Goal: Navigation & Orientation: Find specific page/section

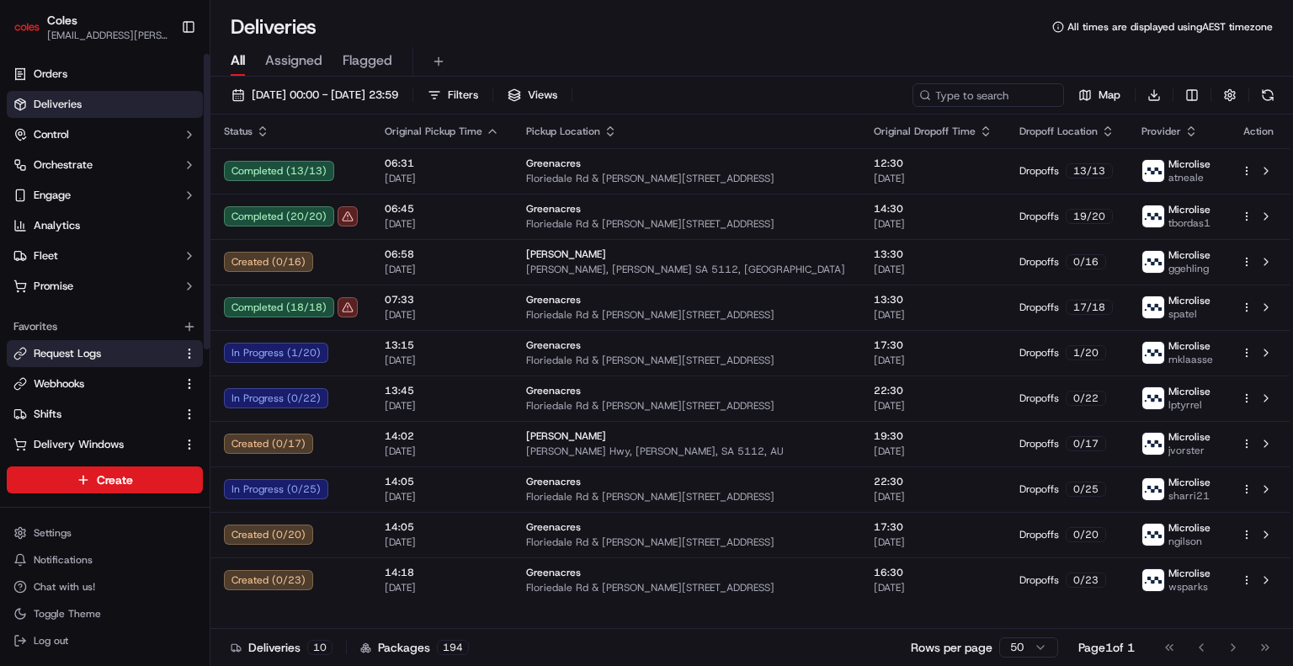
click at [108, 355] on link "Request Logs" at bounding box center [94, 353] width 162 height 15
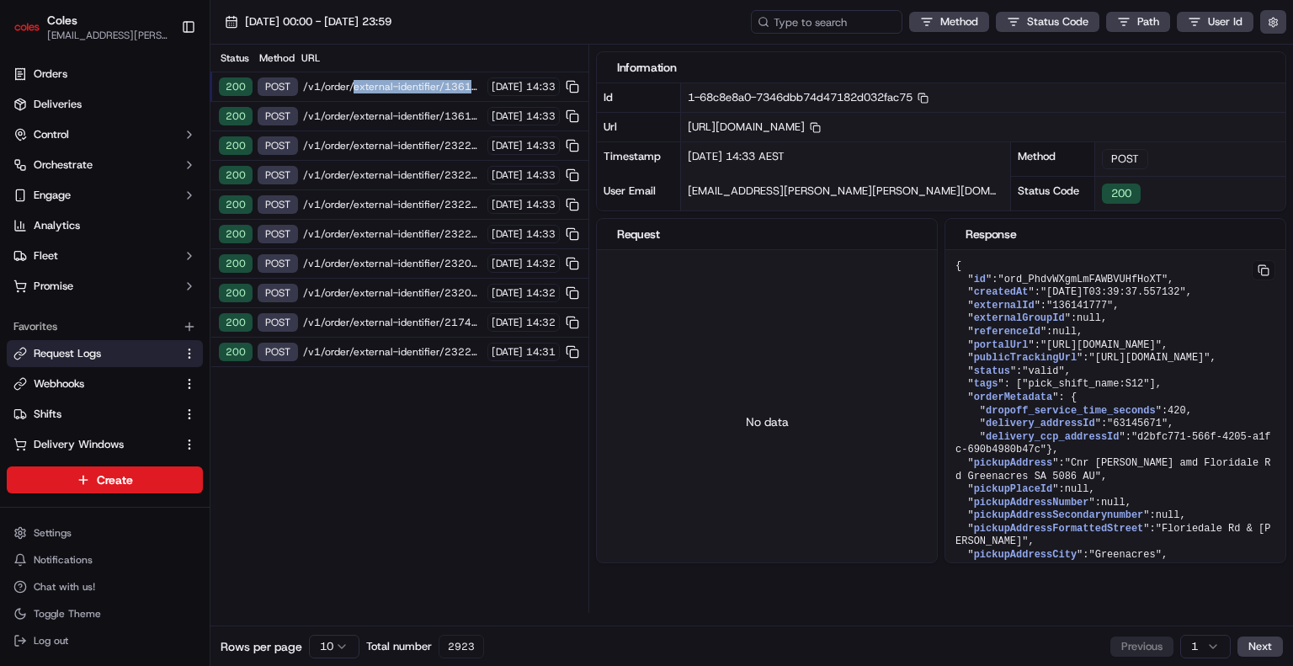
drag, startPoint x: 348, startPoint y: 73, endPoint x: 359, endPoint y: 93, distance: 22.6
click at [359, 93] on div "200 POST /v1/order/external-identifier/136141777/delivery-window/confirm 16/09/…" at bounding box center [399, 86] width 378 height 29
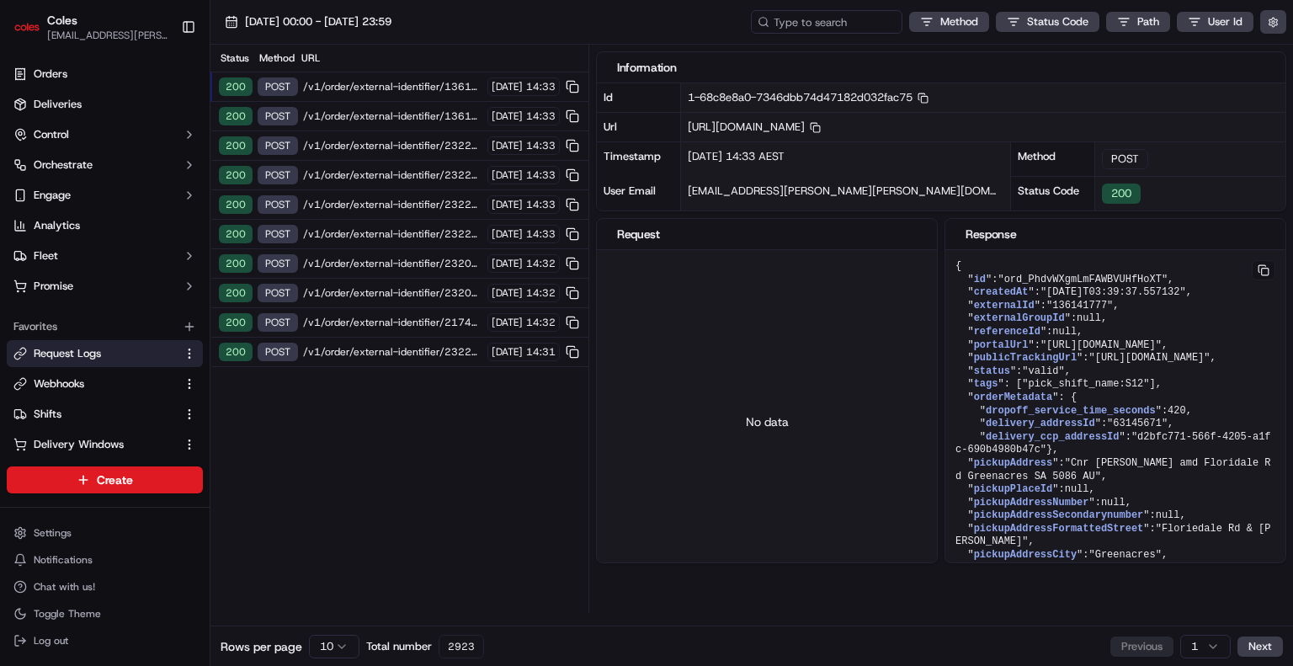
click at [367, 105] on div "200 POST /v1/order/external-identifier/136141777/delivery-window 16/09/2025 14:…" at bounding box center [399, 116] width 378 height 29
click at [419, 97] on div "200 POST /v1/order/external-identifier/136141777/delivery-window/confirm [DATE]…" at bounding box center [399, 86] width 378 height 29
click at [419, 97] on div "200 POST /v1/order/external-identifier/136141777/delivery-window/confirm 16/09/…" at bounding box center [399, 86] width 378 height 29
click at [418, 120] on span "/v1/order/external-identifier/136141777/delivery-window" at bounding box center [392, 115] width 179 height 13
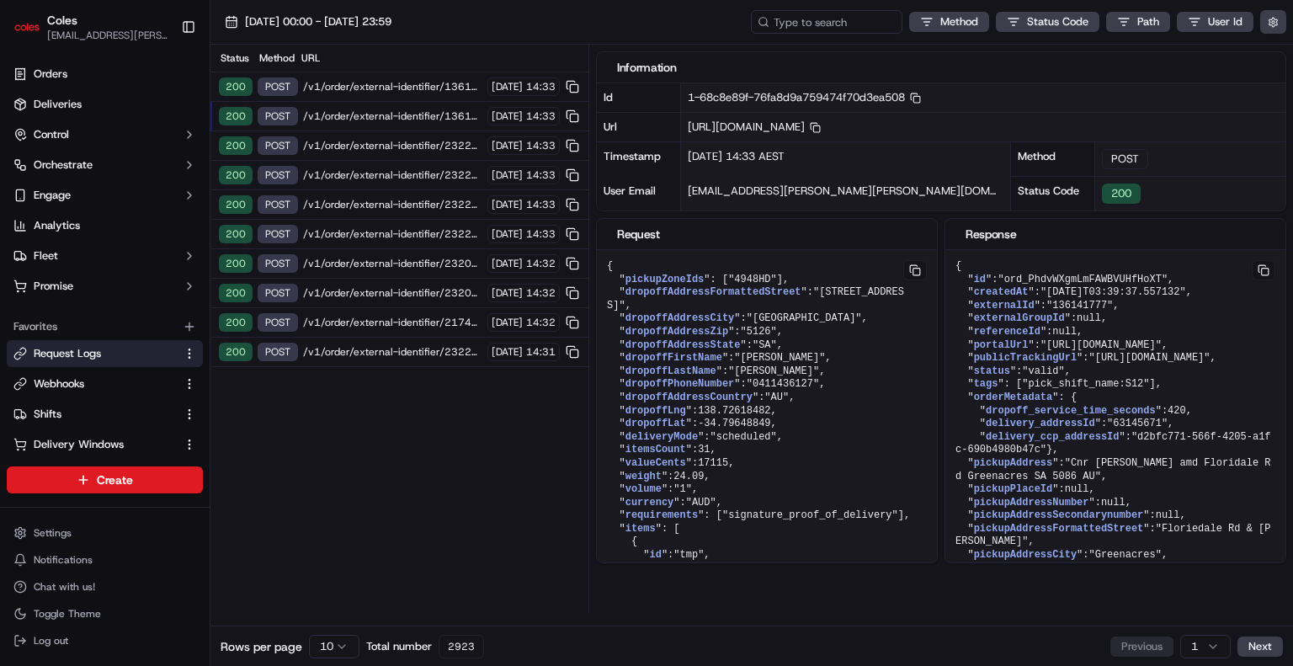
click at [418, 146] on span "/v1/order/external-identifier/232207834/delivery-window/book" at bounding box center [392, 145] width 179 height 13
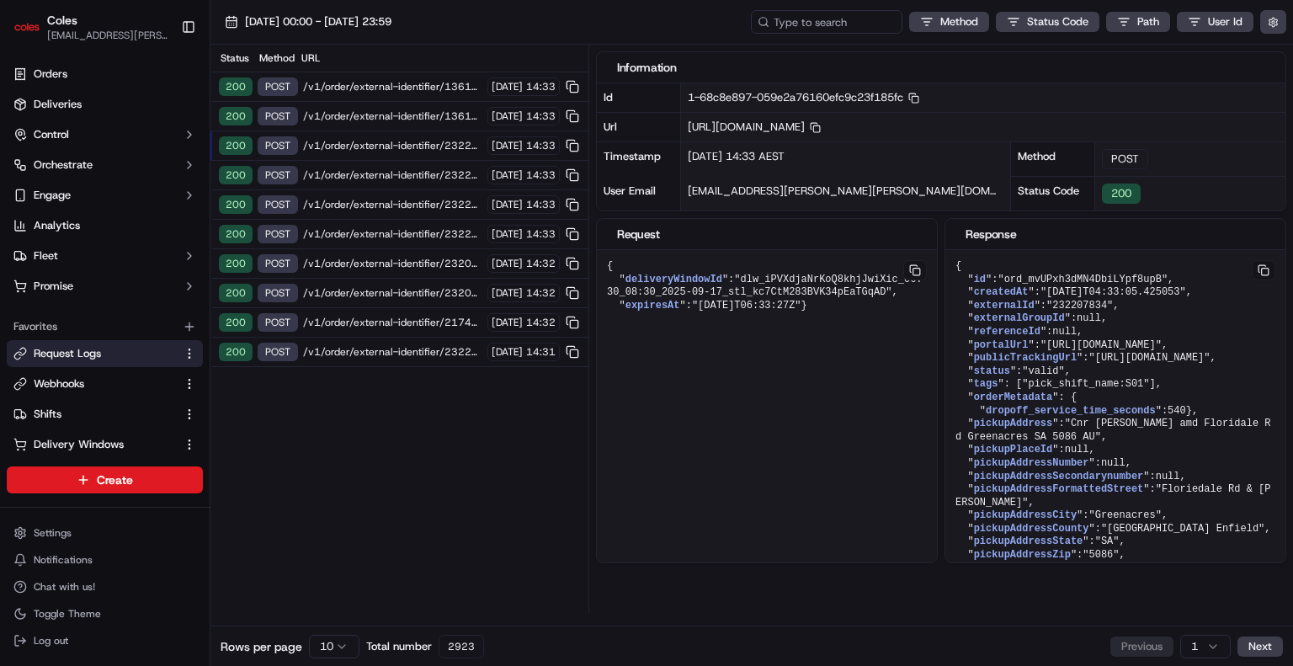
click at [418, 178] on span "/v1/order/external-identifier/232207834/delivery-window" at bounding box center [392, 174] width 179 height 13
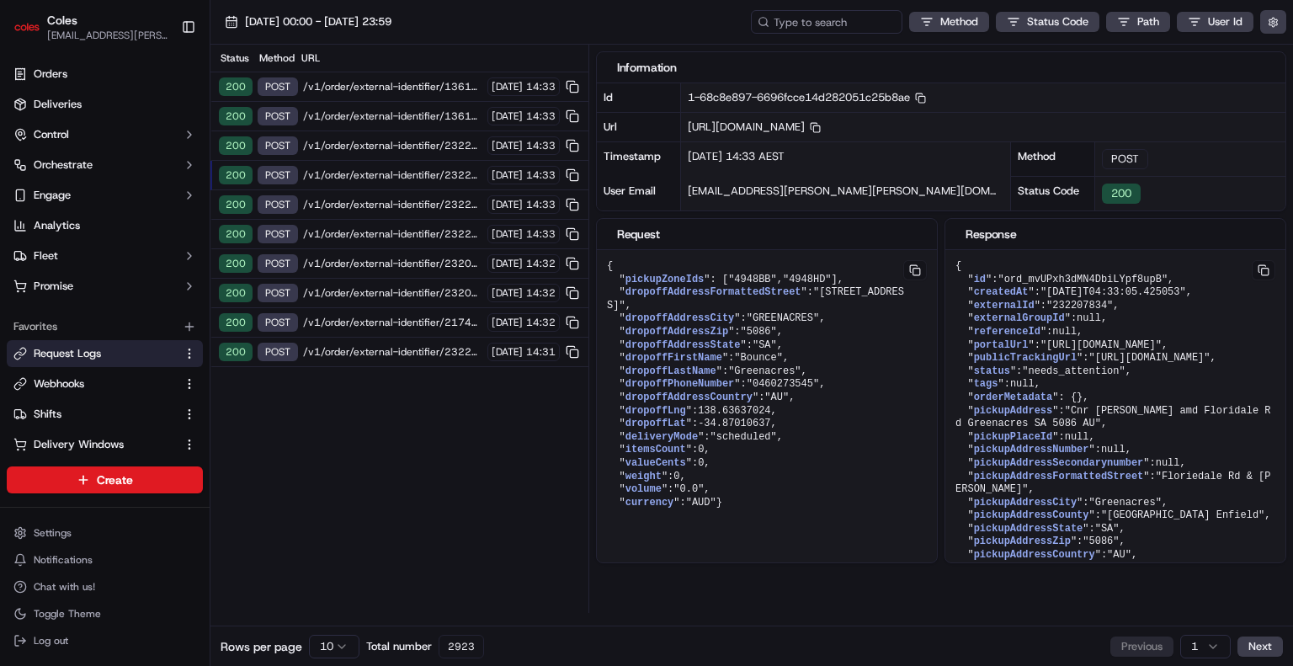
click at [414, 205] on span "/v1/order/external-identifier/232207834/delivery-window" at bounding box center [392, 204] width 179 height 13
click at [414, 241] on div "200 POST /v1/order/external-identifier/232207834/delivery-window 16/09/2025 14:…" at bounding box center [399, 234] width 378 height 29
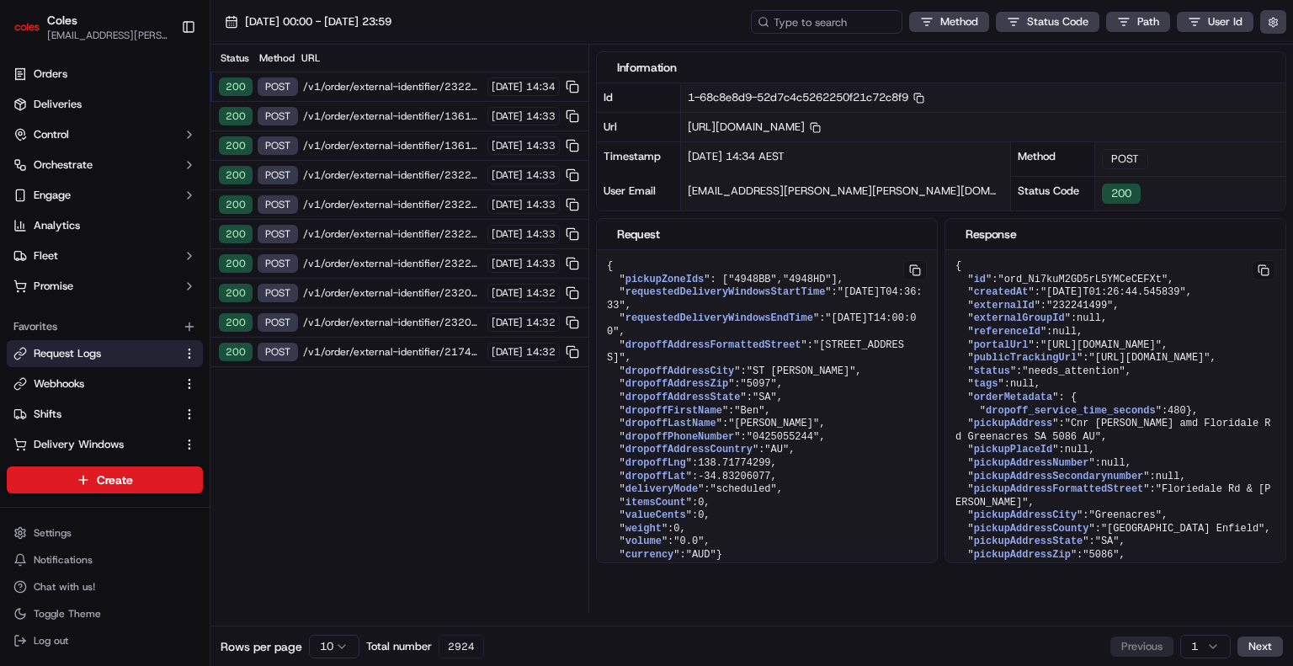
click at [428, 89] on span "/v1/order/external-identifier/232241499/delivery-window" at bounding box center [392, 86] width 179 height 13
click at [402, 114] on span "/v1/order/external-identifier/136141777/delivery-window/confirm" at bounding box center [392, 115] width 179 height 13
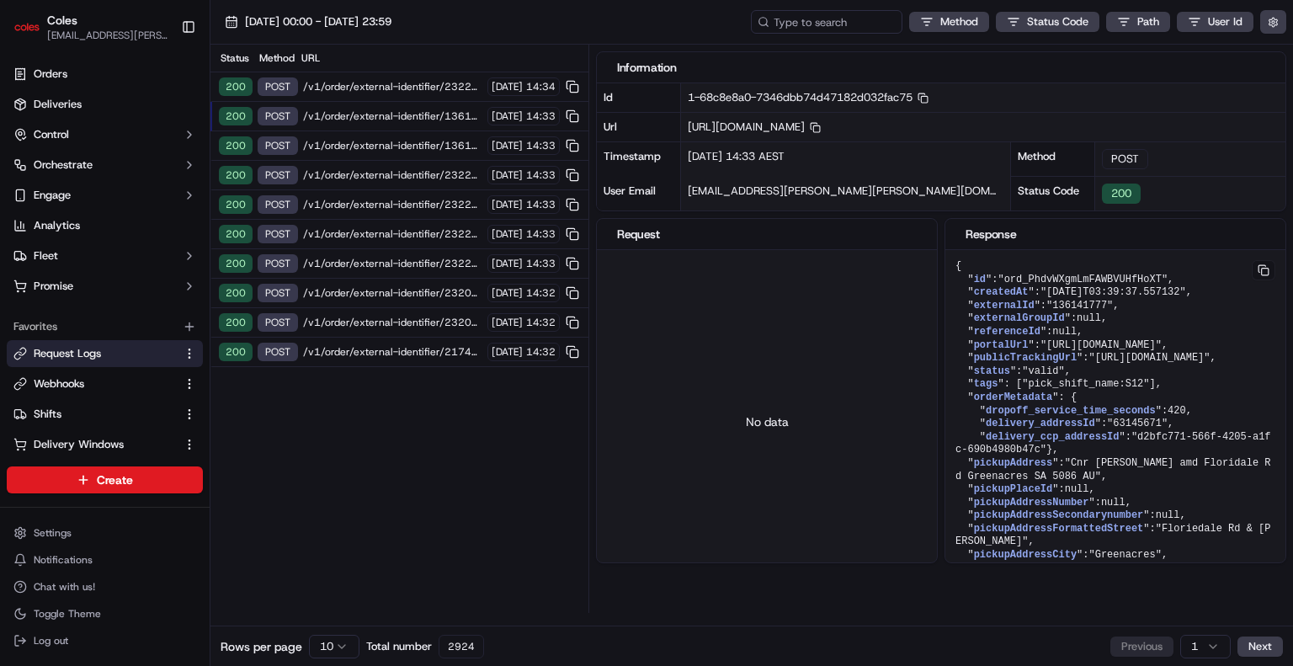
click at [402, 88] on span "/v1/order/external-identifier/232241499/delivery-window" at bounding box center [392, 86] width 179 height 13
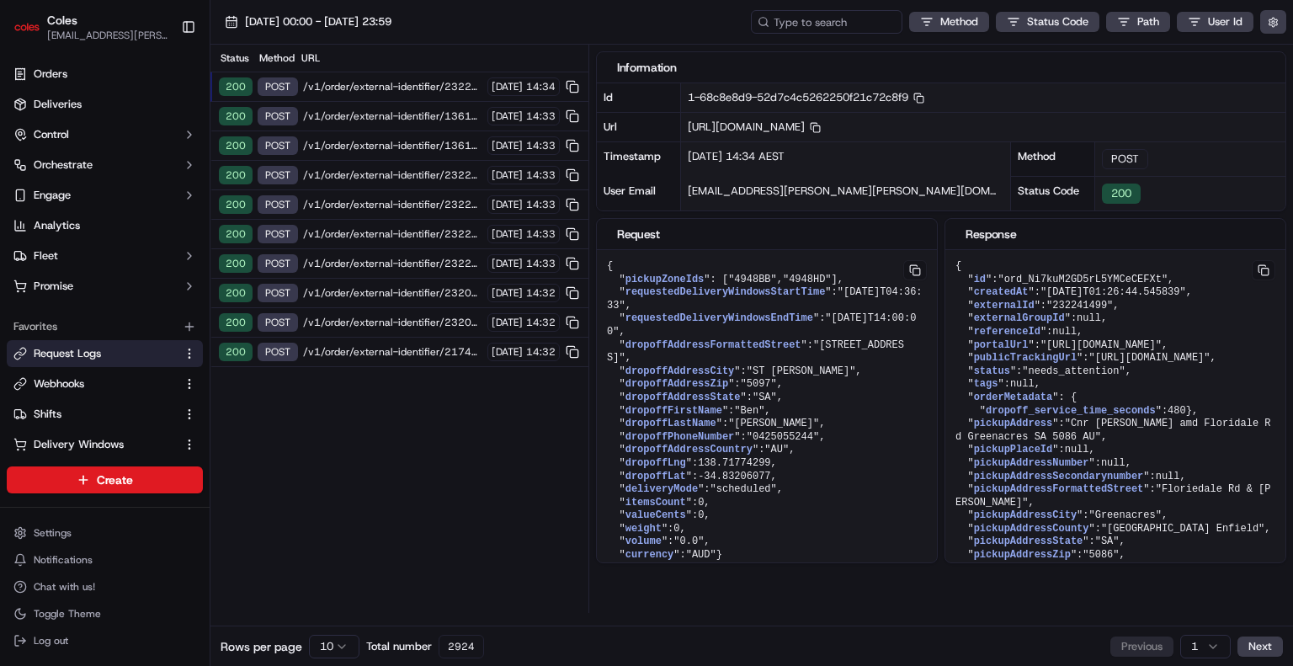
click at [402, 88] on span "/v1/order/external-identifier/232241499/delivery-window" at bounding box center [392, 86] width 179 height 13
click at [579, 83] on button at bounding box center [572, 86] width 19 height 19
click at [814, 593] on div "Information Id 1-68c8e8d9-52d7c4c5262250f21c72c8f9 Copy 1-68c8e8d9-52d7c4c52622…" at bounding box center [944, 329] width 697 height 568
click at [438, 81] on span "/v1/order/external-identifier/232241499/delivery-window" at bounding box center [392, 86] width 179 height 13
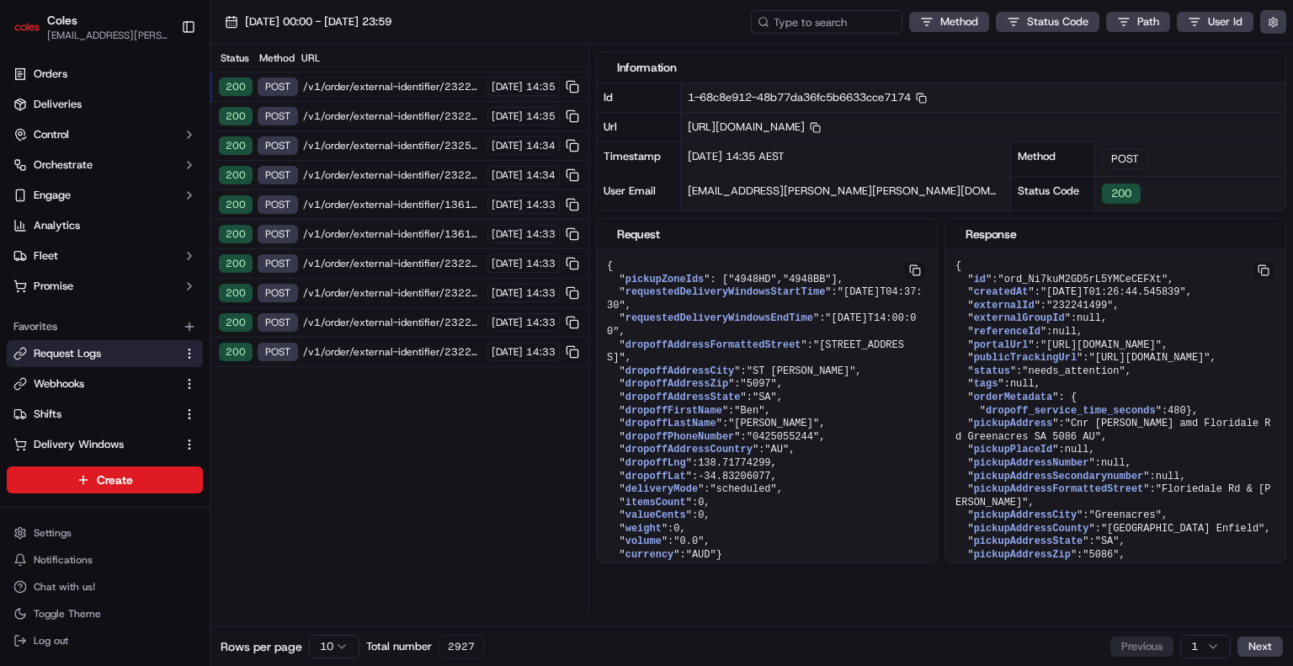
click at [438, 81] on span "/v1/order/external-identifier/232241499/delivery-window" at bounding box center [392, 86] width 179 height 13
click at [375, 114] on span "/v1/order/external-identifier/232241499/delivery-window" at bounding box center [392, 115] width 179 height 13
click at [396, 92] on span "/v1/order/external-identifier/232241499/delivery-window" at bounding box center [392, 86] width 179 height 13
click at [391, 120] on span "/v1/order/external-identifier/232241499/delivery-window" at bounding box center [392, 115] width 179 height 13
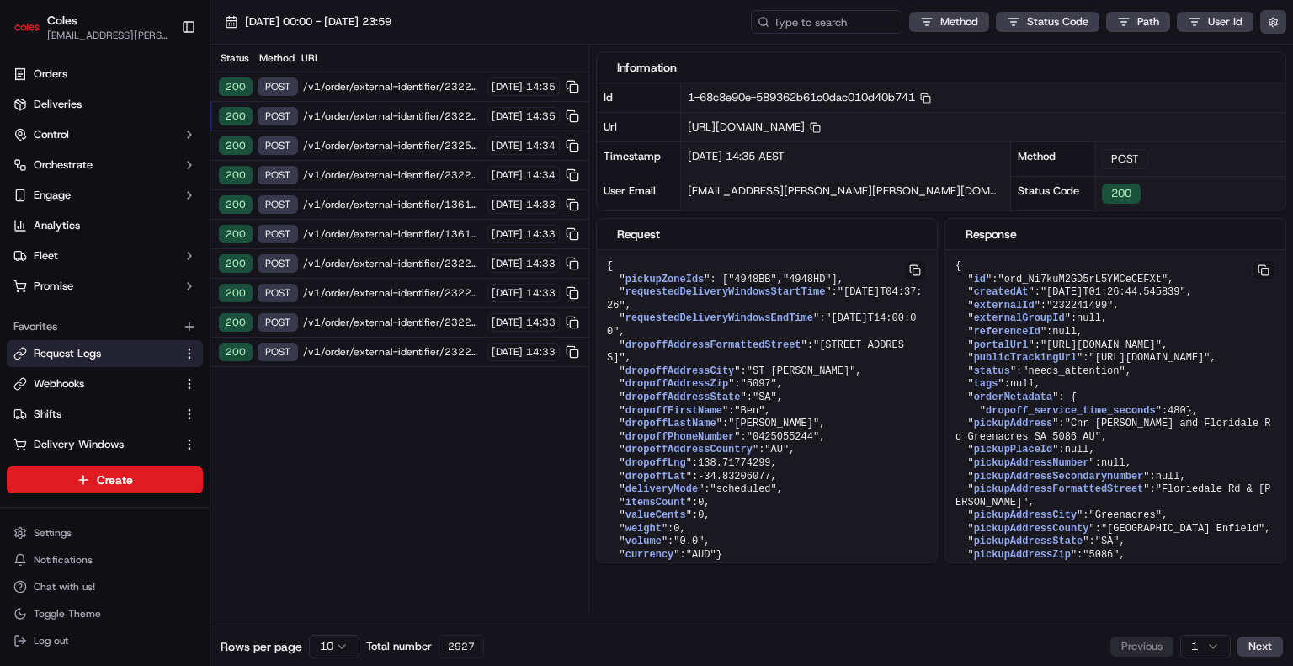
click at [387, 154] on div "200 POST /v1/order/external-identifier/232566609/delivery-window 16/09/2025 14:…" at bounding box center [399, 145] width 378 height 29
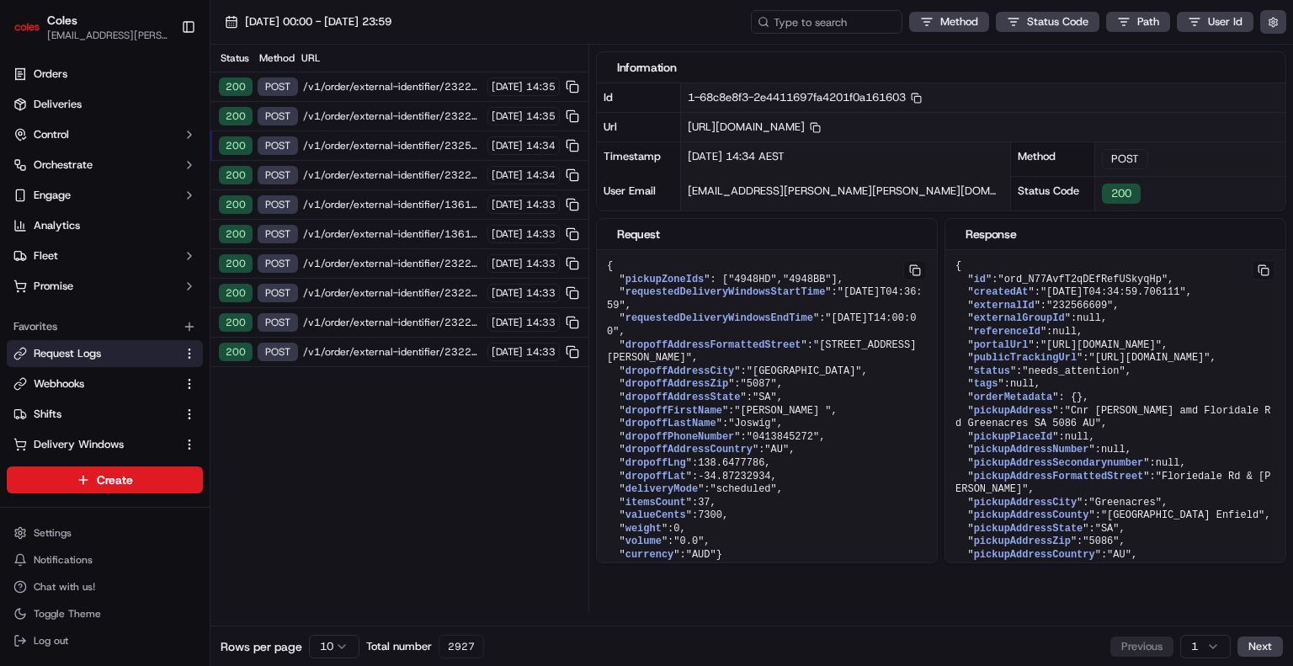
click at [397, 91] on span "/v1/order/external-identifier/232241499/delivery-window" at bounding box center [392, 86] width 179 height 13
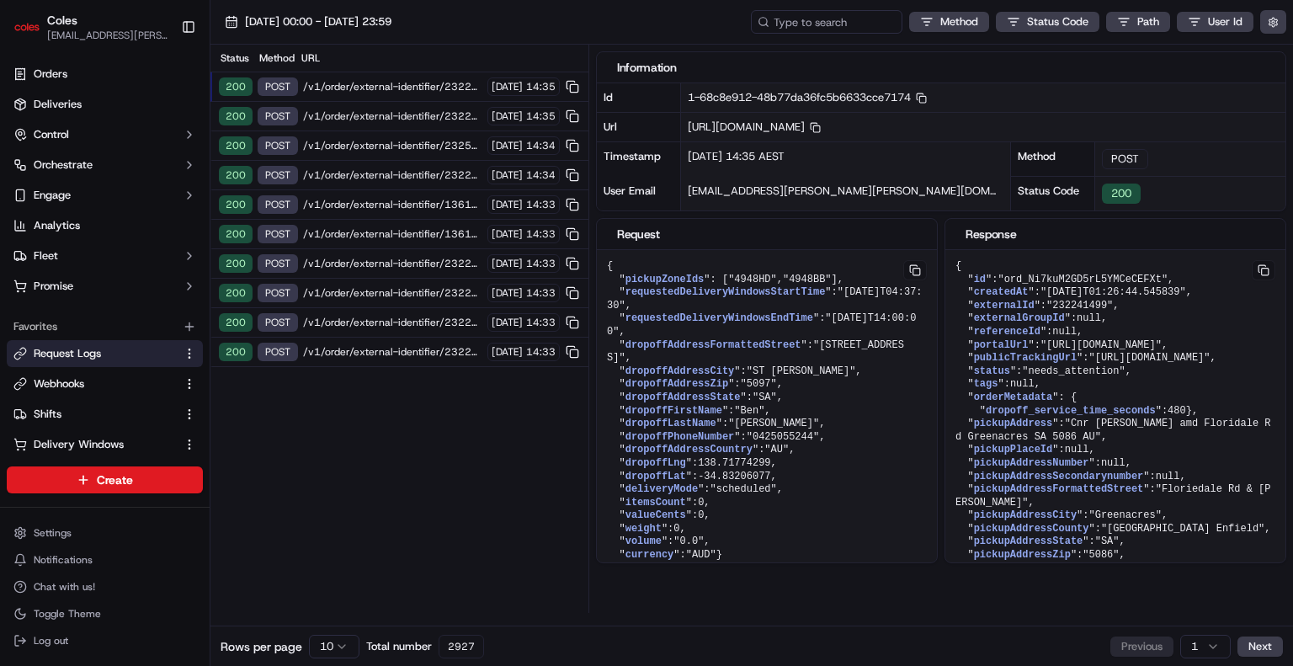
click at [397, 91] on span "/v1/order/external-identifier/232241499/delivery-window" at bounding box center [392, 86] width 179 height 13
click at [398, 93] on div "200 POST /v1/order/external-identifier/232241499/delivery-window [DATE] 14:35" at bounding box center [399, 86] width 378 height 29
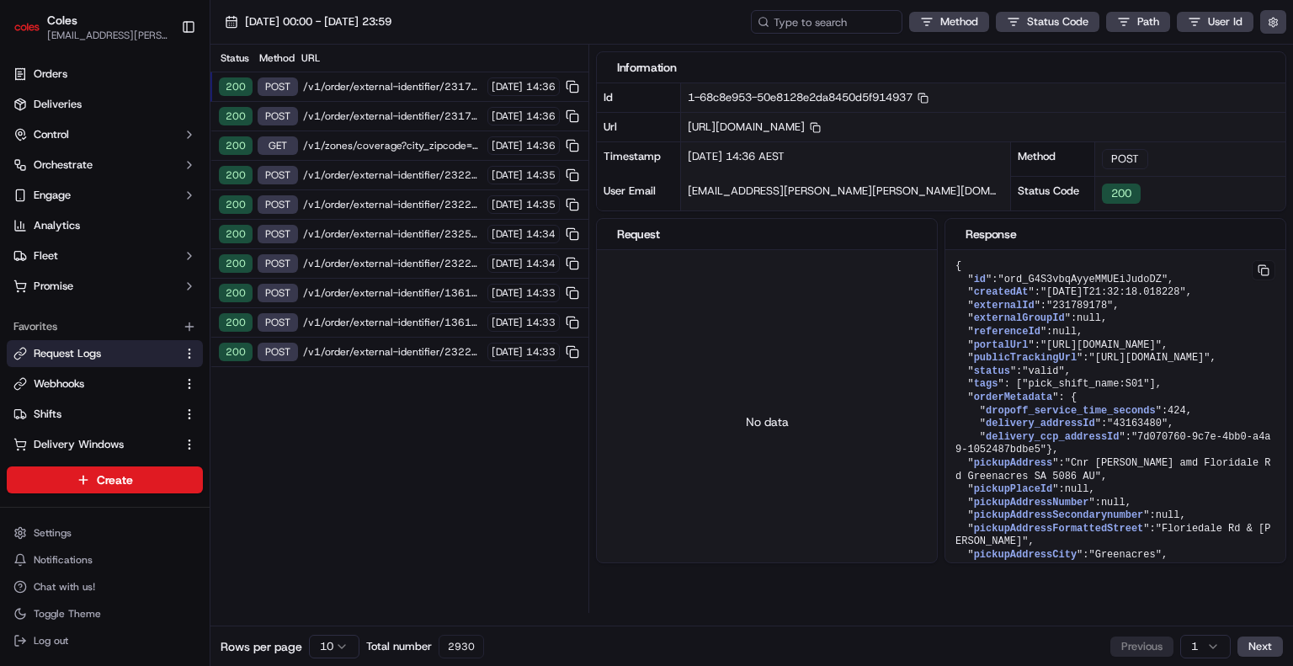
click at [476, 95] on div "200 POST /v1/order/external-identifier/231789178/delivery-window/confirm [DATE]…" at bounding box center [399, 86] width 378 height 29
click at [375, 73] on div "200 POST /v1/order/external-identifier/231789178/delivery-window/confirm [DATE]…" at bounding box center [399, 86] width 378 height 29
click at [365, 84] on span "/v1/order/external-identifier/231789178/delivery-window/confirm" at bounding box center [392, 86] width 179 height 13
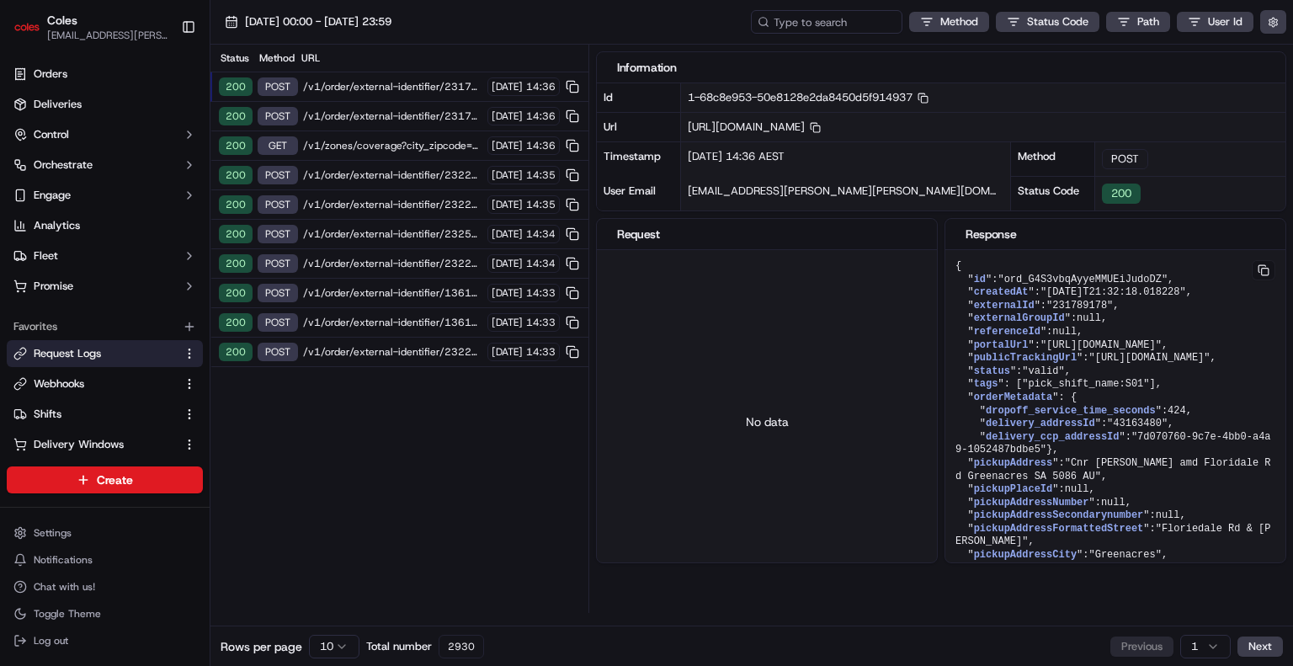
click at [407, 178] on span "/v1/order/external-identifier/232241499/delivery-window" at bounding box center [392, 174] width 179 height 13
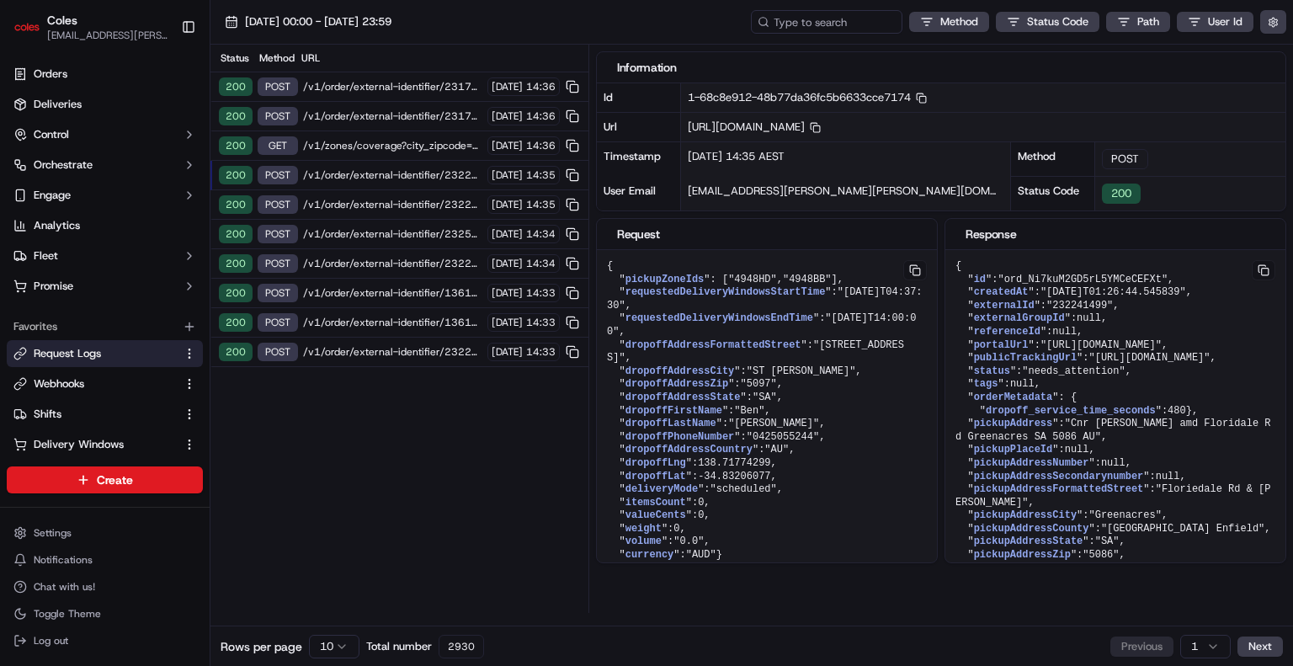
click at [407, 178] on span "/v1/order/external-identifier/232241499/delivery-window" at bounding box center [392, 174] width 179 height 13
click at [400, 107] on div "200 POST /v1/order/external-identifier/231789178/delivery-window [DATE] 14:36" at bounding box center [399, 116] width 378 height 29
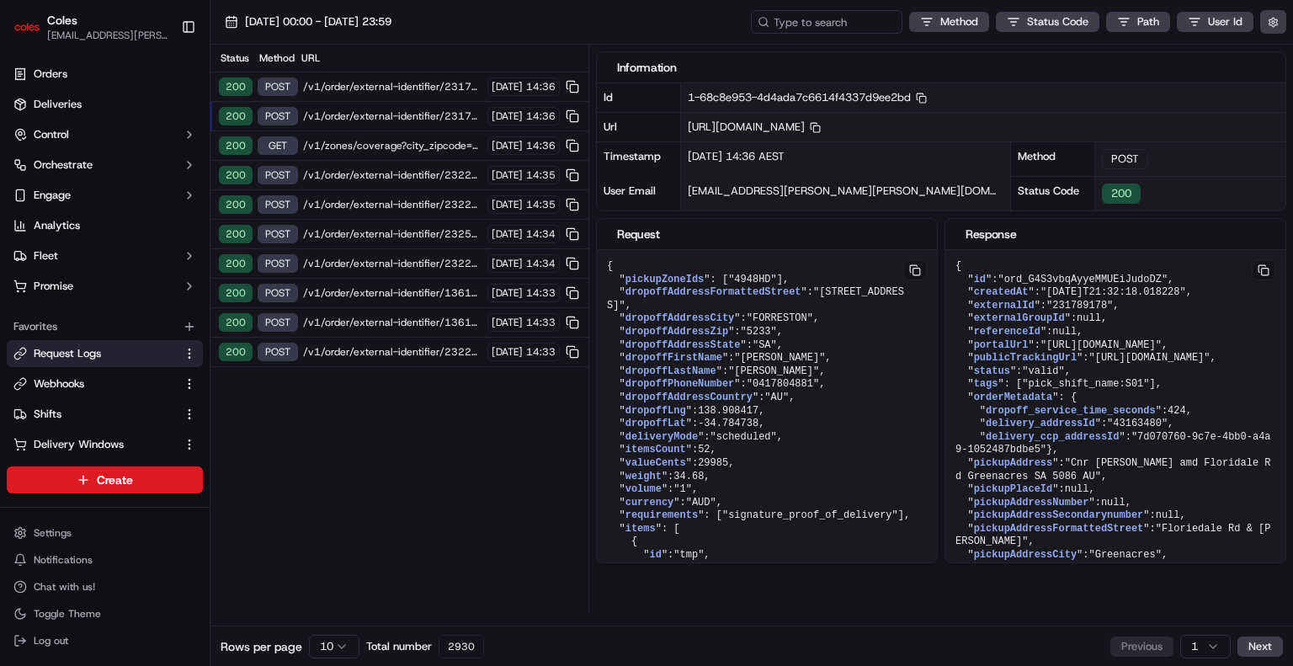
click at [400, 82] on span "/v1/order/external-identifier/231789178/delivery-window/confirm" at bounding box center [392, 86] width 179 height 13
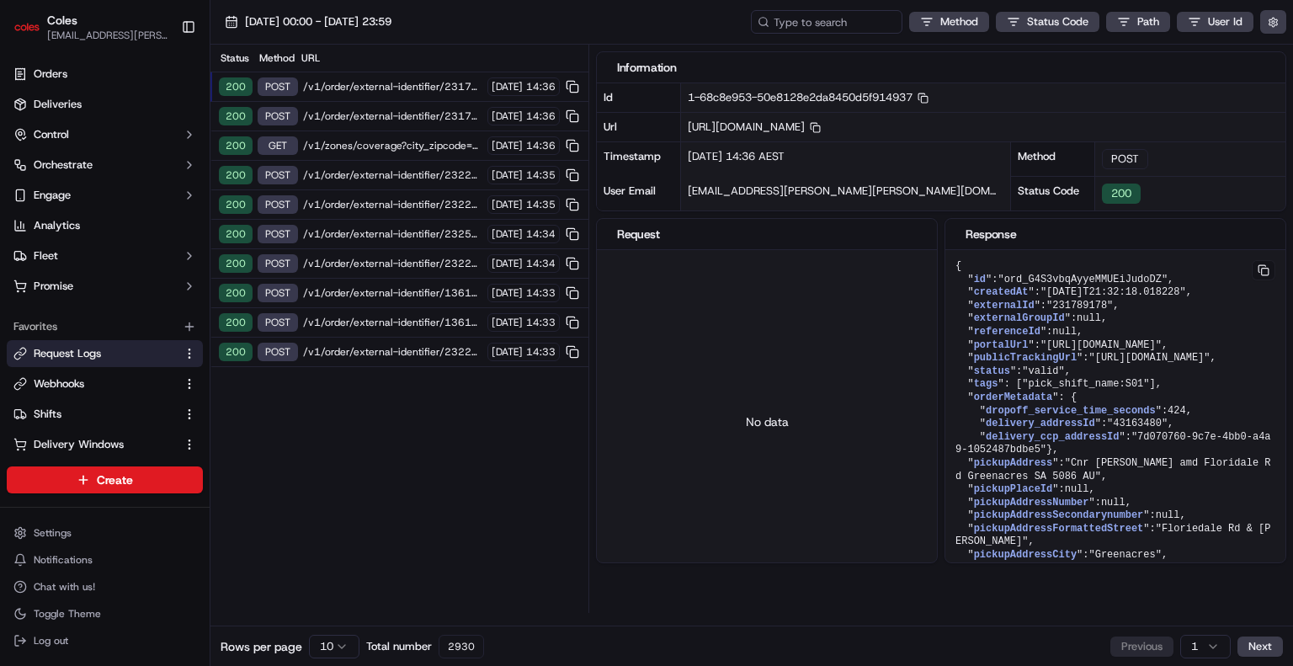
click at [396, 150] on span "/v1/zones/coverage?city_zipcode=GREENWITH_5125" at bounding box center [392, 145] width 179 height 13
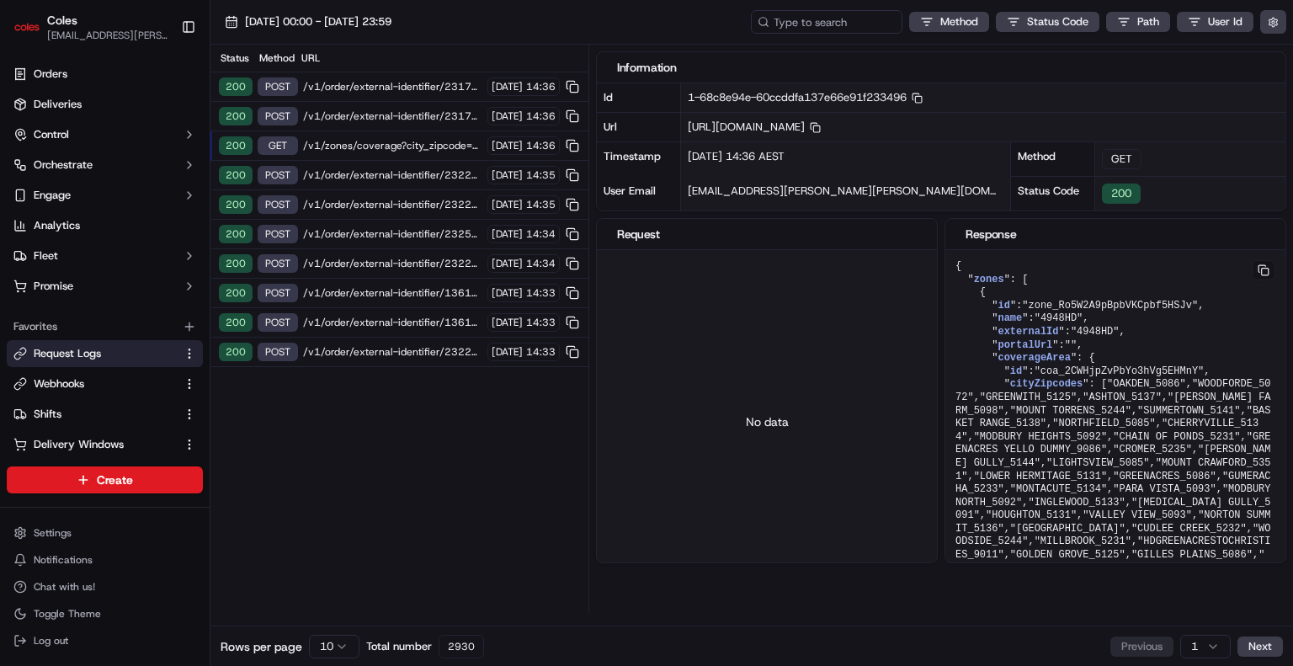
click at [391, 172] on span "/v1/order/external-identifier/232241499/delivery-window" at bounding box center [392, 174] width 179 height 13
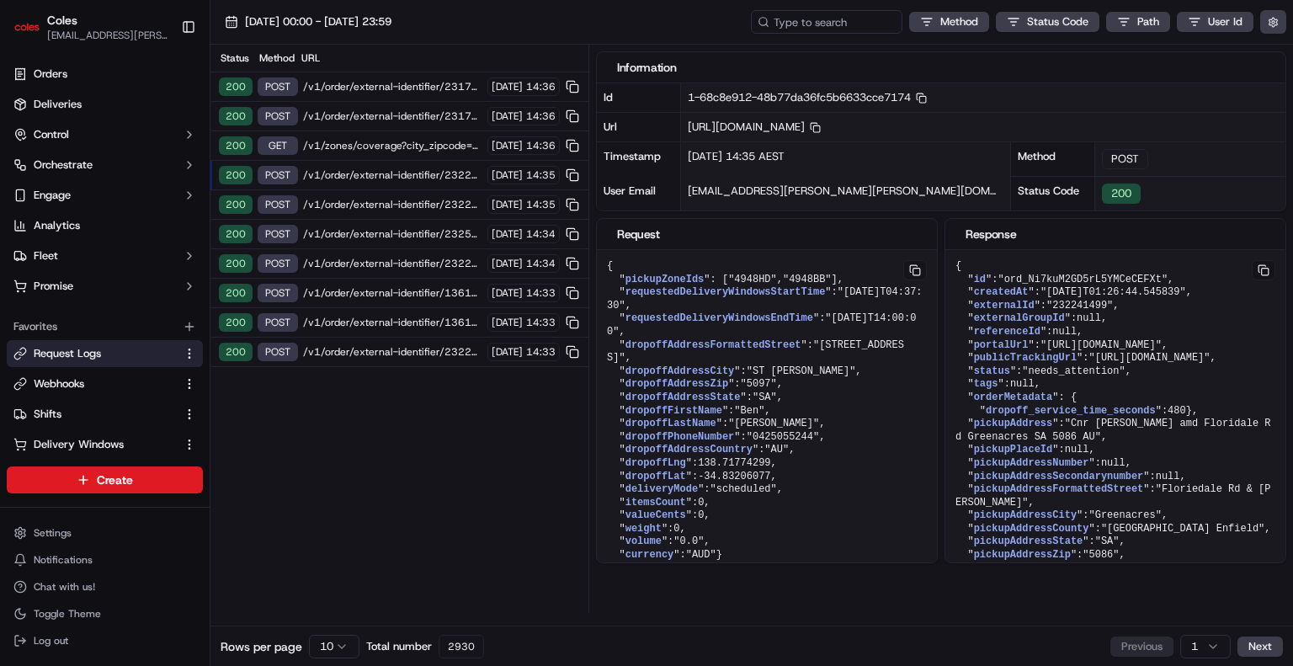
click at [391, 172] on span "/v1/order/external-identifier/232241499/delivery-window" at bounding box center [392, 174] width 179 height 13
click at [387, 210] on div "200 POST /v1/order/external-identifier/232241499/delivery-window 16/09/2025 14:…" at bounding box center [399, 204] width 378 height 29
click at [381, 82] on span "/v1/order/external-identifier/231789178/delivery-window/confirm" at bounding box center [392, 86] width 179 height 13
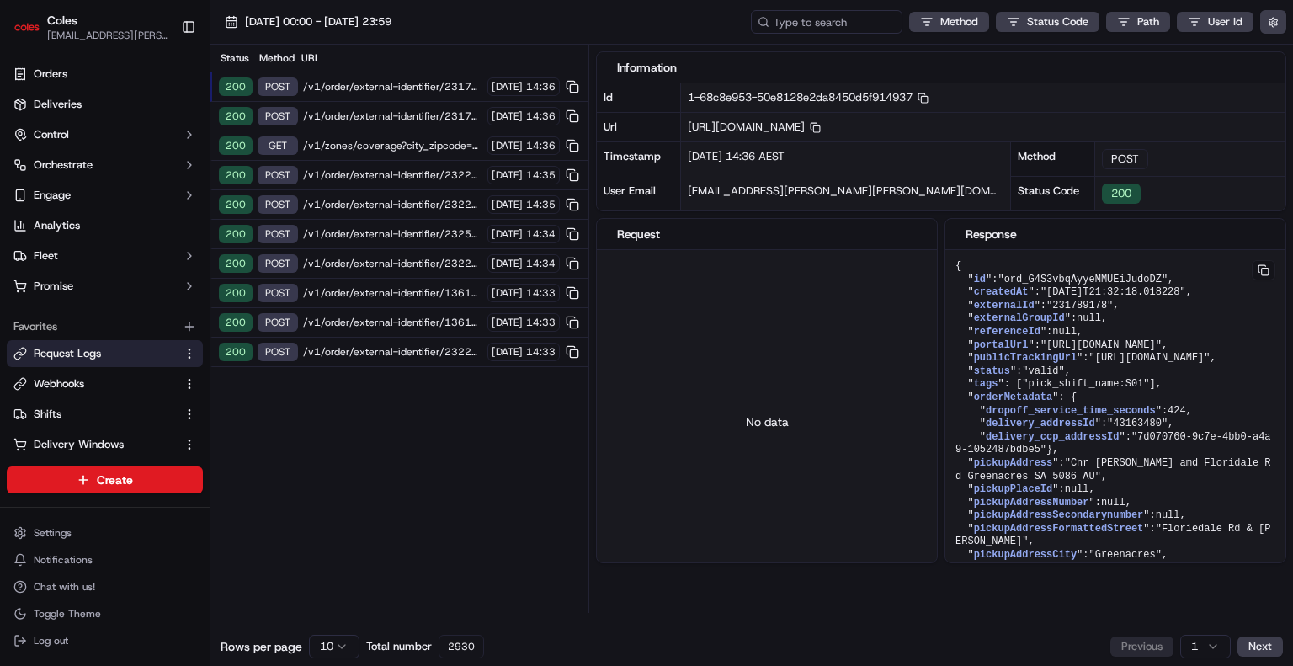
click at [381, 82] on span "/v1/order/external-identifier/231789178/delivery-window/confirm" at bounding box center [392, 86] width 179 height 13
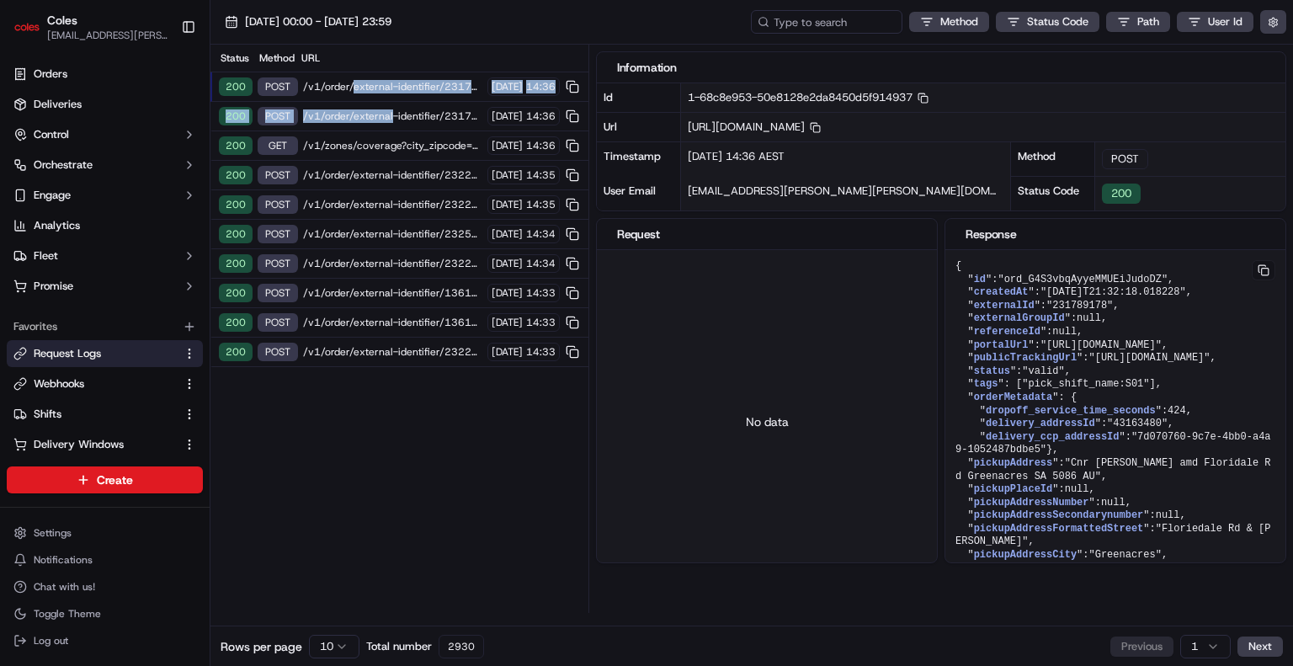
drag, startPoint x: 381, startPoint y: 82, endPoint x: 367, endPoint y: 109, distance: 30.5
click at [367, 109] on div "Status Method URL 200 POST /v1/order/external-identifier/231789178/delivery-win…" at bounding box center [399, 206] width 378 height 322
click at [367, 109] on span "/v1/order/external-identifier/231789178/delivery-window" at bounding box center [392, 115] width 179 height 13
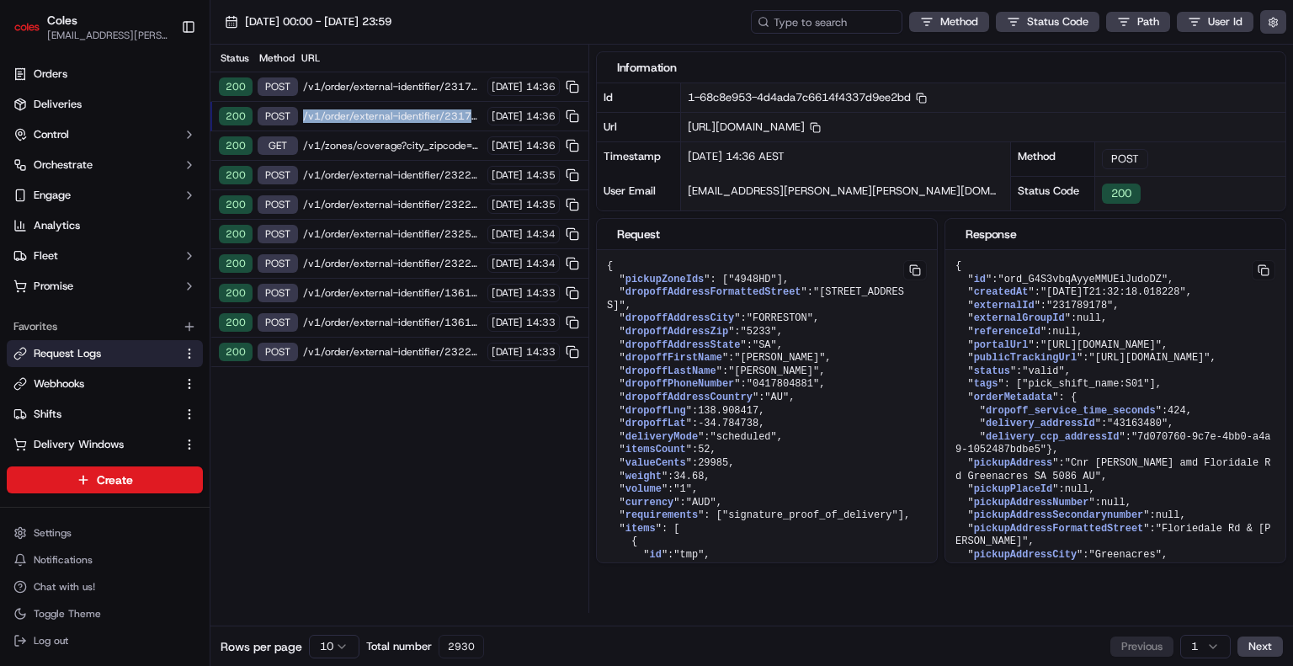
click at [367, 109] on span "/v1/order/external-identifier/231789178/delivery-window" at bounding box center [392, 115] width 179 height 13
click at [362, 156] on div "200 GET /v1/zones/coverage?city_zipcode=GREENWITH_5125 16/09/2025 14:36" at bounding box center [399, 145] width 378 height 29
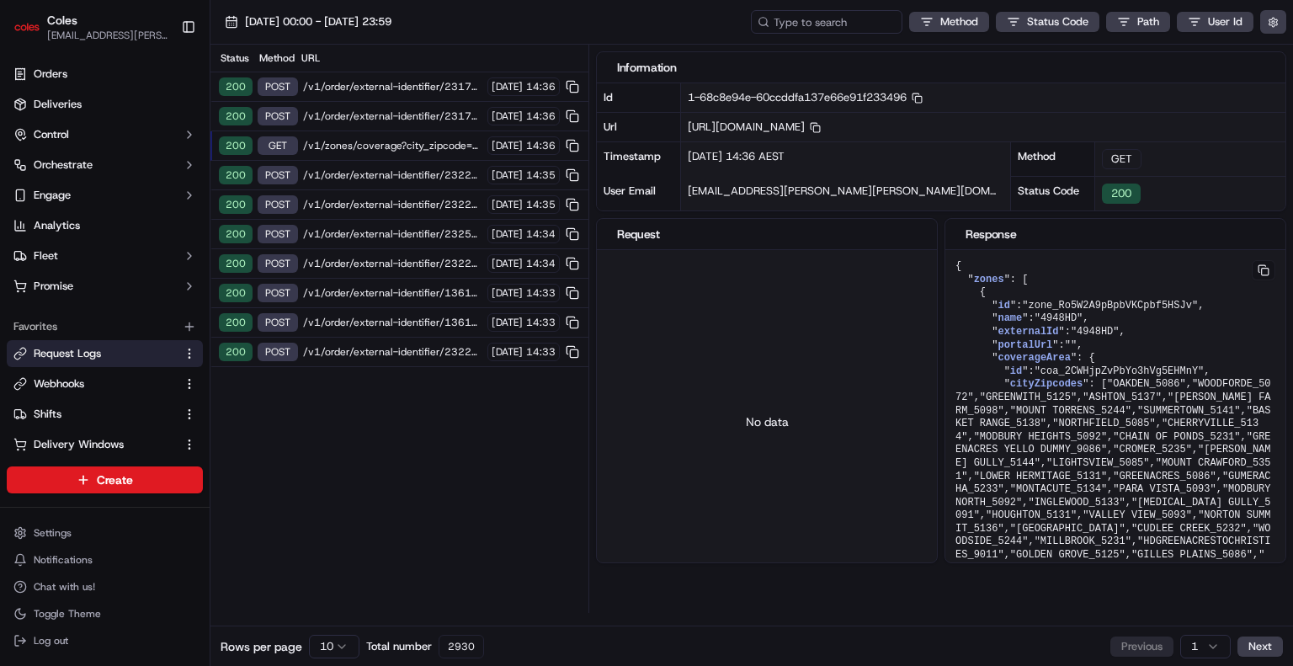
click at [362, 156] on div "200 GET /v1/zones/coverage?city_zipcode=GREENWITH_5125 16/09/2025 14:36" at bounding box center [399, 145] width 378 height 29
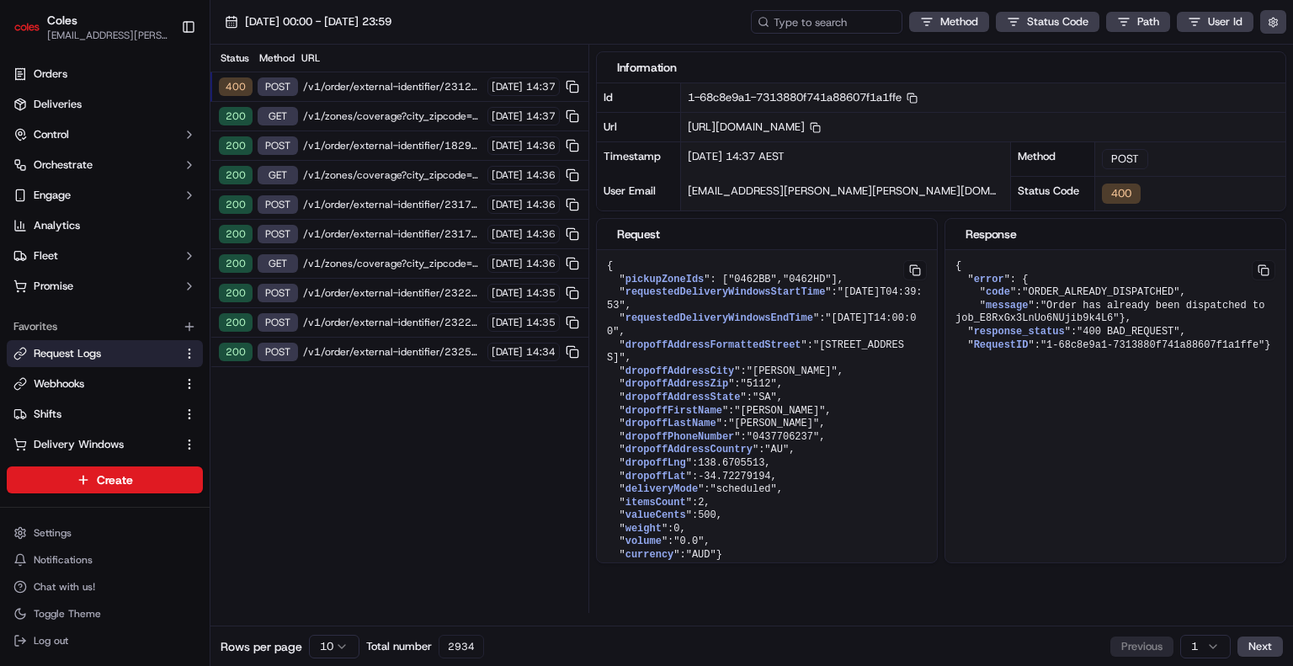
click at [348, 80] on span "/v1/order/external-identifier/231299740/delivery-window" at bounding box center [392, 86] width 179 height 13
click at [394, 90] on span "/v1/order/external-identifier/231299740/delivery-window" at bounding box center [392, 86] width 179 height 13
click at [387, 112] on span "/v1/zones/coverage?city_zipcode=Elizabeth_5112" at bounding box center [392, 115] width 179 height 13
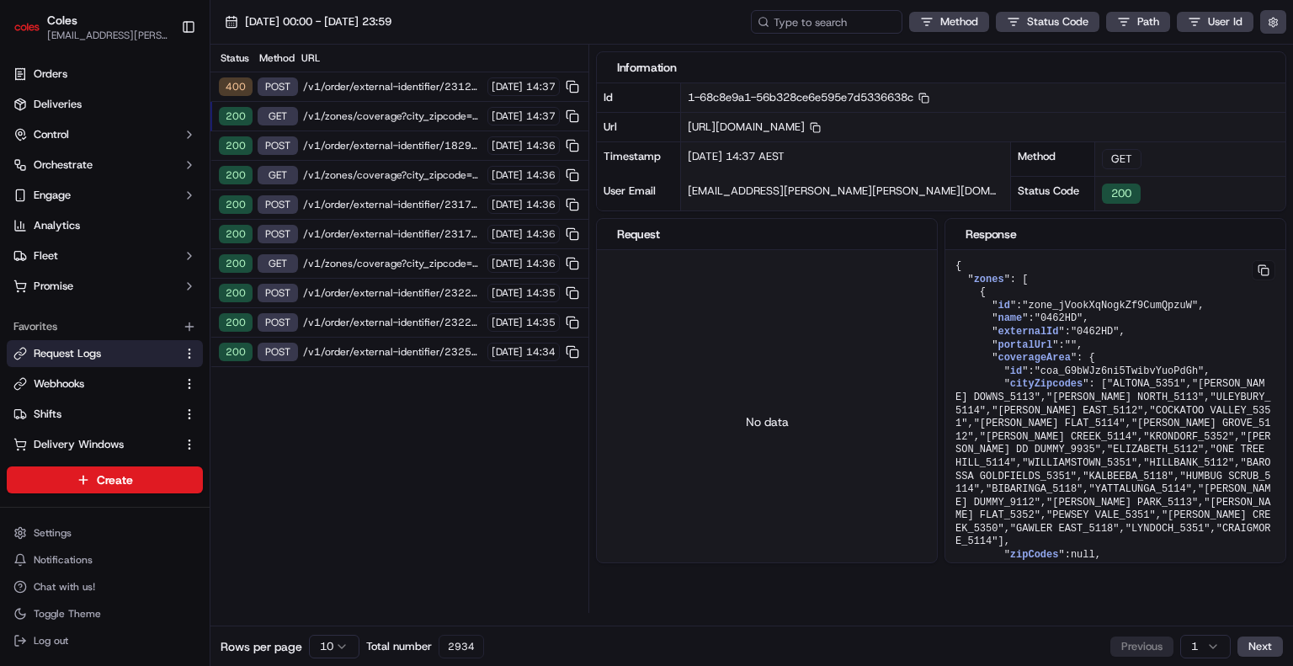
click at [421, 95] on div "400 POST /v1/order/external-identifier/231299740/delivery-window 16/09/2025 14:…" at bounding box center [399, 86] width 378 height 29
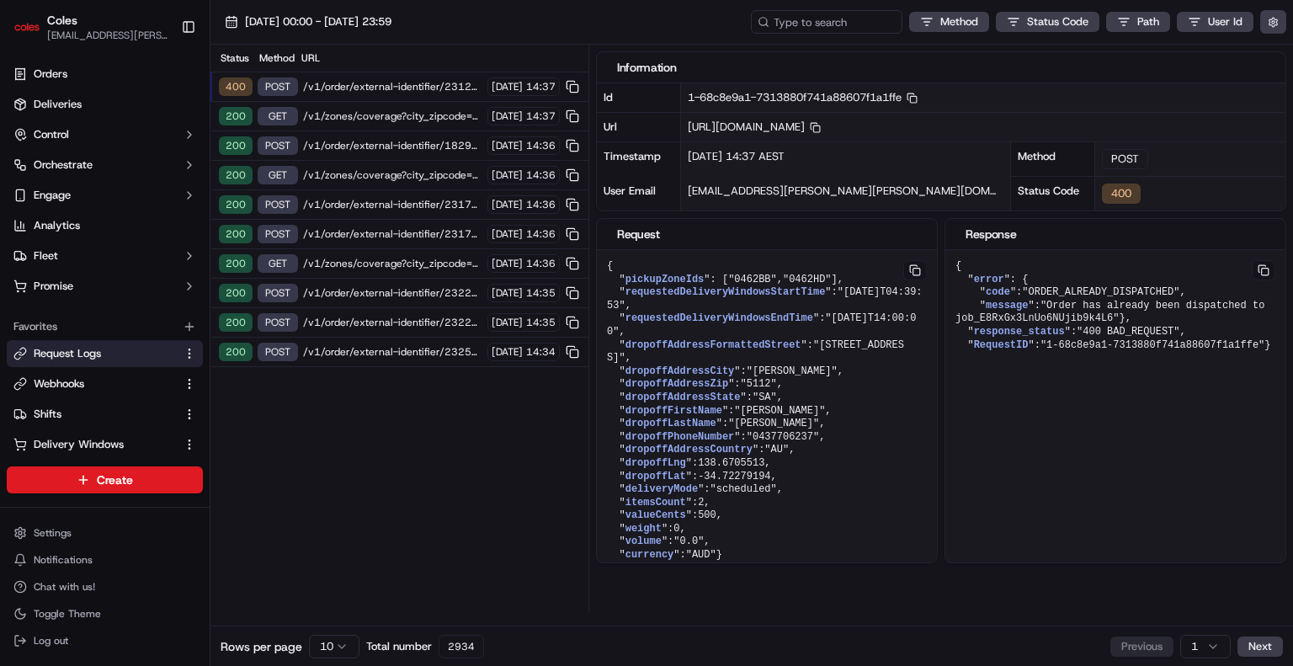
click at [412, 131] on div "200 POST /v1/order/external-identifier/182985352/delivery-window 16/09/2025 14:…" at bounding box center [399, 145] width 378 height 29
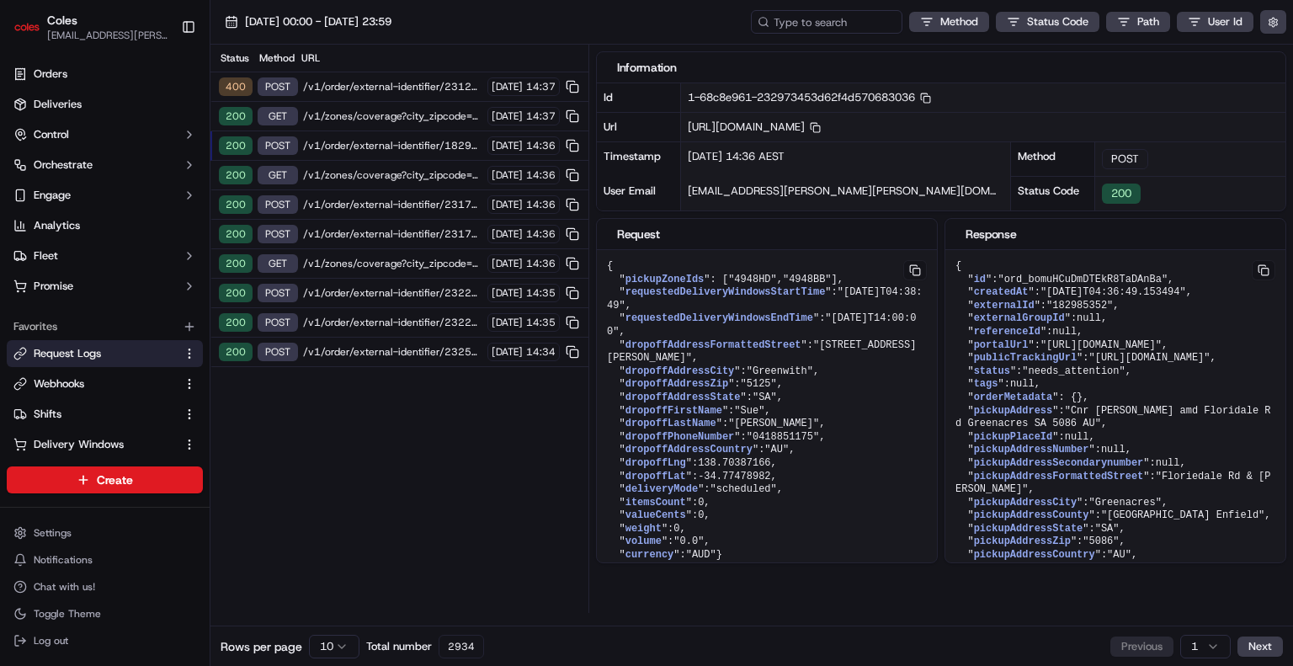
click at [412, 148] on span "/v1/order/external-identifier/182985352/delivery-window" at bounding box center [392, 145] width 179 height 13
click at [407, 173] on span "/v1/zones/coverage?city_zipcode=Greenwith_5125" at bounding box center [392, 174] width 179 height 13
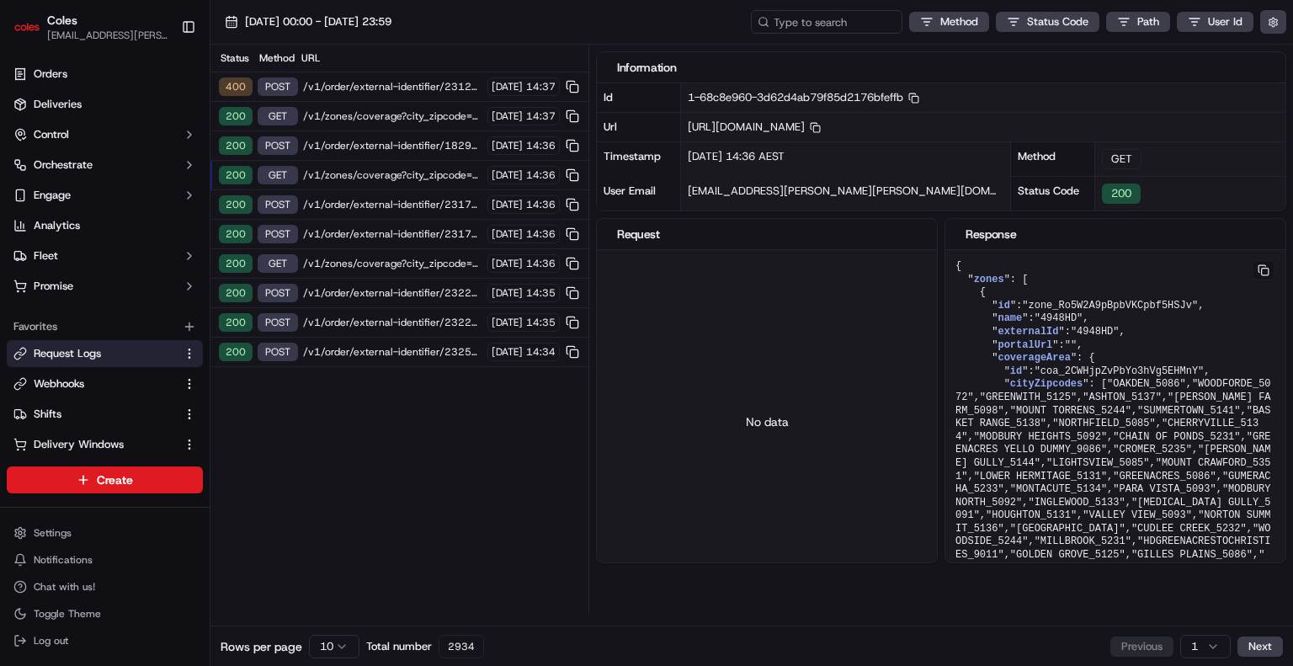
click at [406, 199] on span "/v1/order/external-identifier/231789178/delivery-window/confirm" at bounding box center [392, 204] width 179 height 13
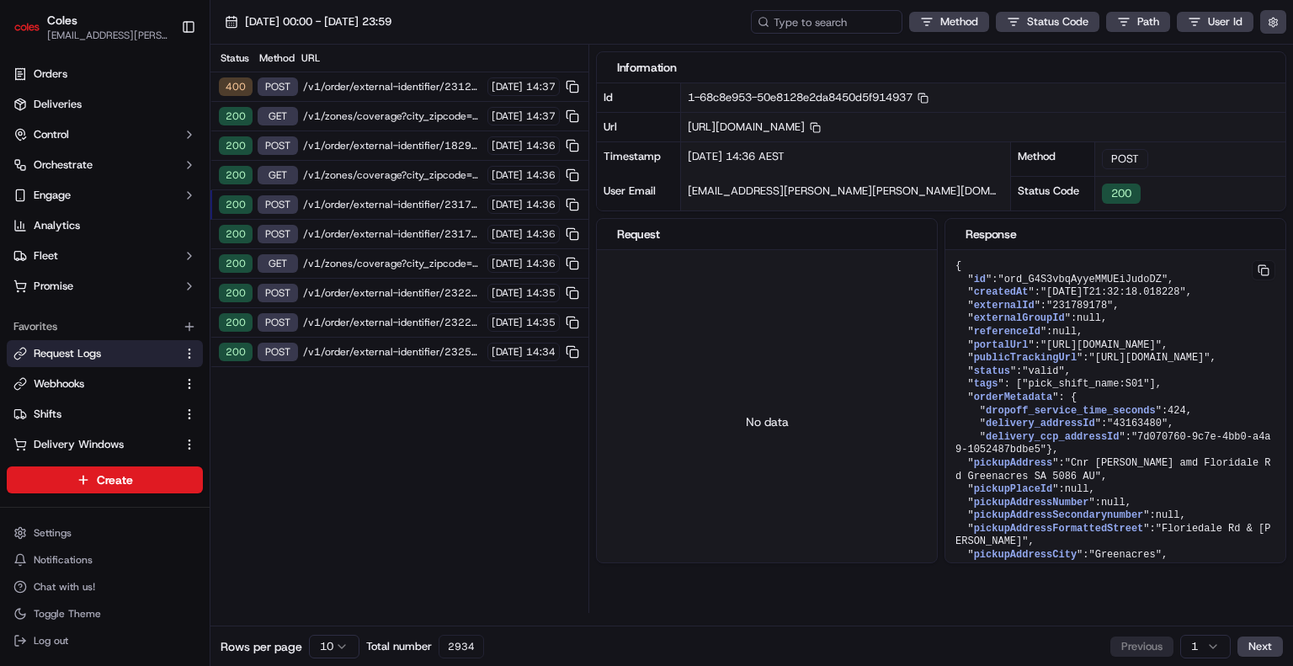
click at [402, 228] on span "/v1/order/external-identifier/231789178/delivery-window" at bounding box center [392, 233] width 179 height 13
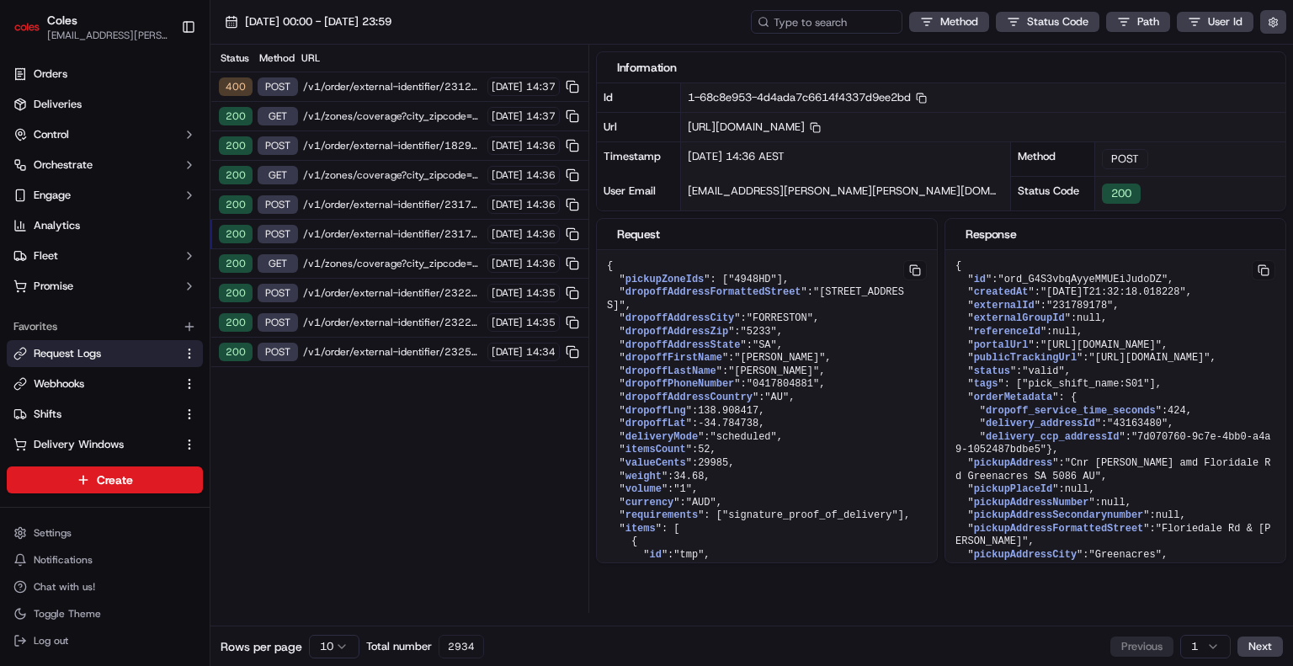
click at [386, 295] on span "/v1/order/external-identifier/232241499/delivery-window" at bounding box center [392, 292] width 179 height 13
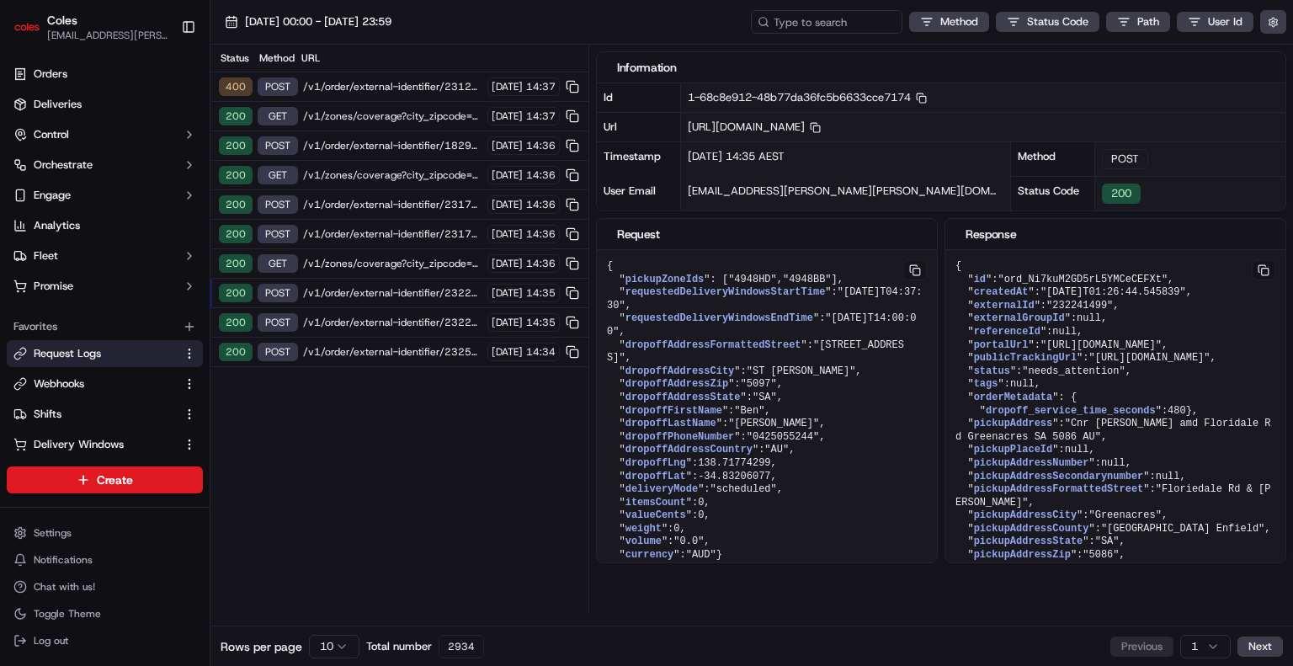
click at [386, 295] on span "/v1/order/external-identifier/232241499/delivery-window" at bounding box center [392, 292] width 179 height 13
click at [378, 316] on span "/v1/order/external-identifier/232241499/delivery-window" at bounding box center [392, 322] width 179 height 13
click at [396, 318] on span "/v1/order/external-identifier/232241499/delivery-window" at bounding box center [392, 322] width 179 height 13
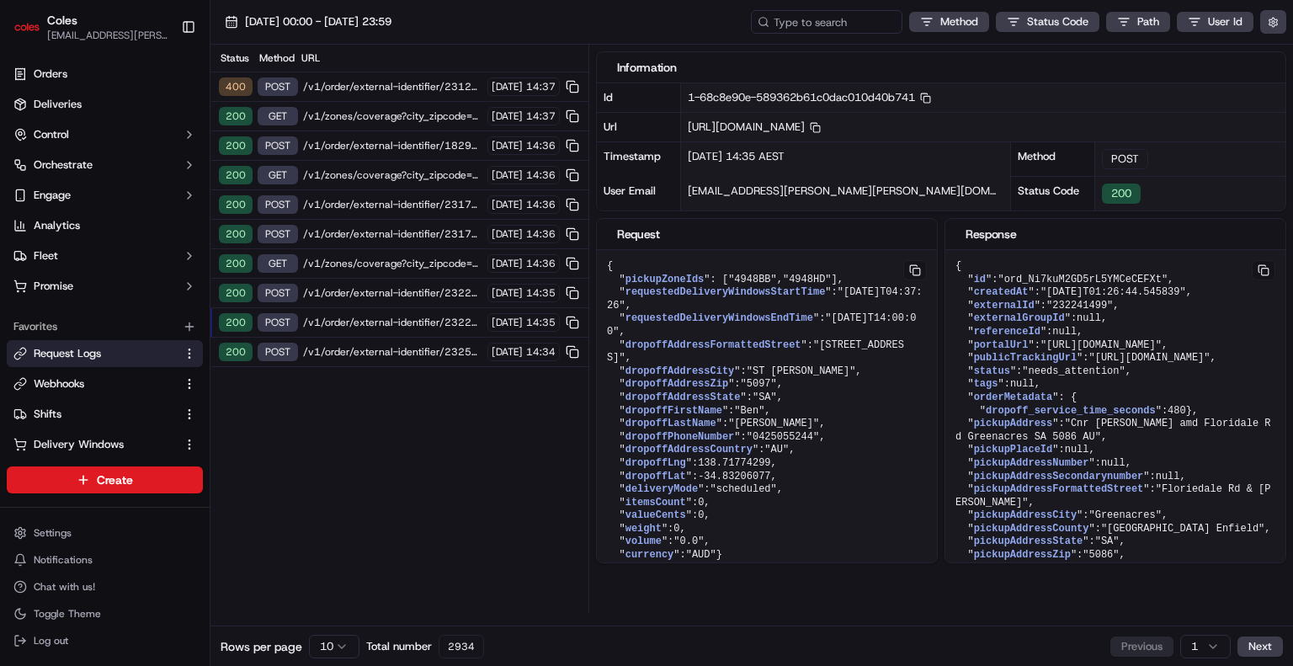
click at [348, 127] on div "200 GET /v1/zones/coverage?city_zipcode=Elizabeth_5112 16/09/2025 14:37" at bounding box center [399, 116] width 378 height 29
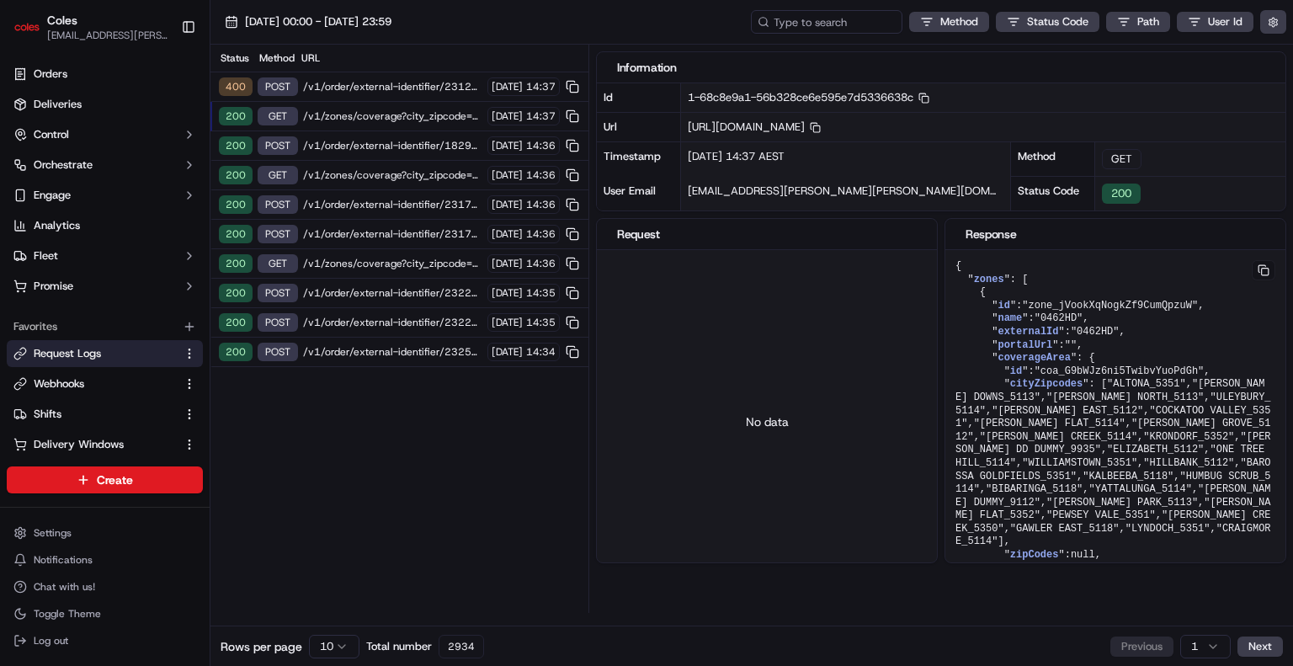
click at [363, 117] on span "/v1/zones/coverage?city_zipcode=Elizabeth_5112" at bounding box center [392, 115] width 179 height 13
click at [390, 87] on span "/v1/order/external-identifier/231299740/delivery-window" at bounding box center [392, 86] width 179 height 13
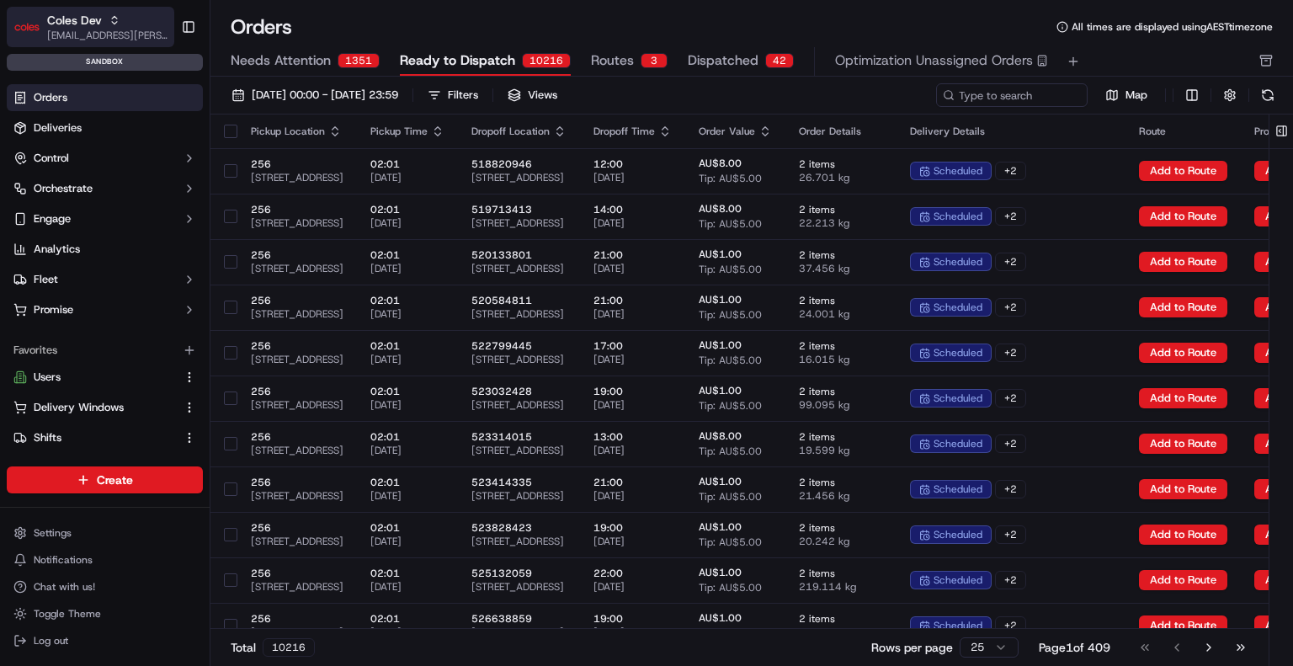
click at [57, 27] on span "Coles Dev" at bounding box center [74, 20] width 55 height 17
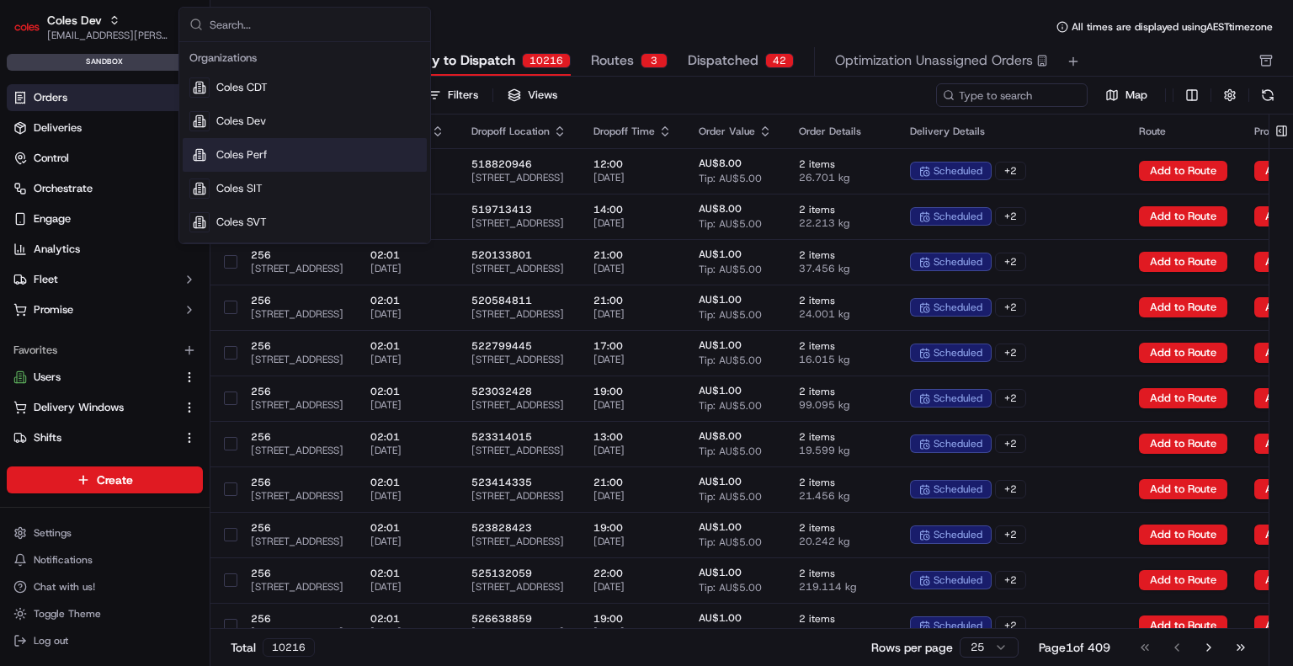
click at [239, 157] on span "Coles Perf" at bounding box center [241, 154] width 51 height 15
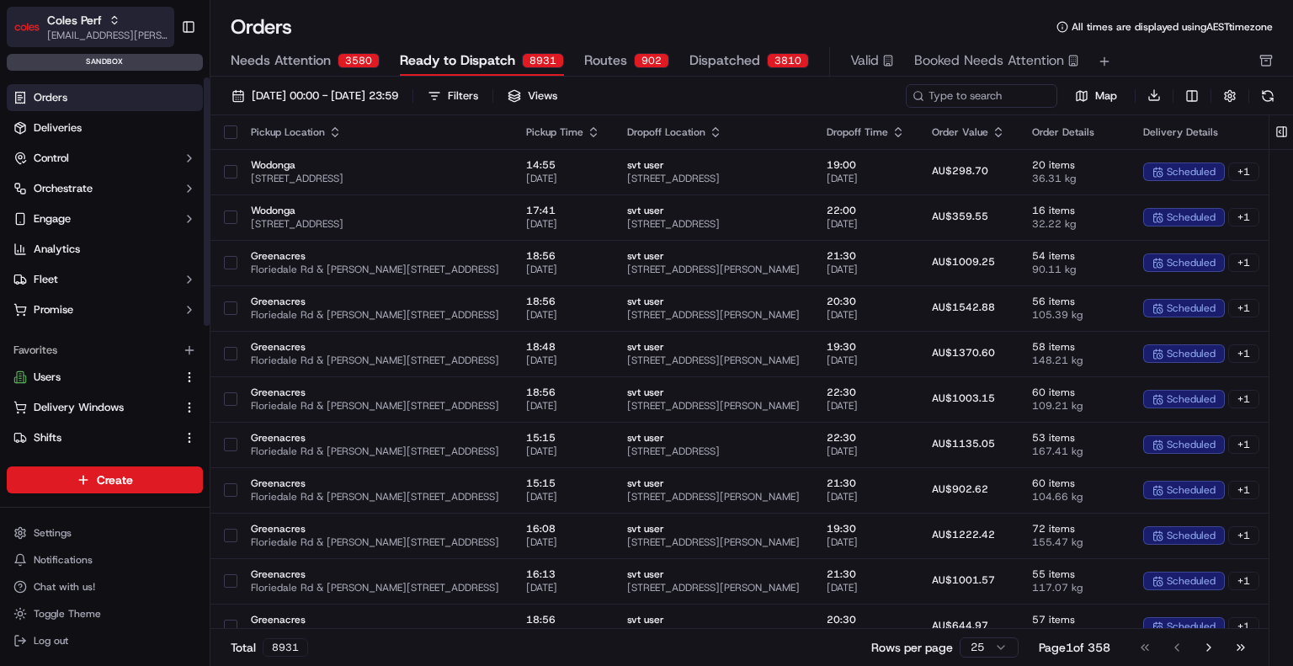
click at [112, 19] on icon "button" at bounding box center [115, 20] width 12 height 12
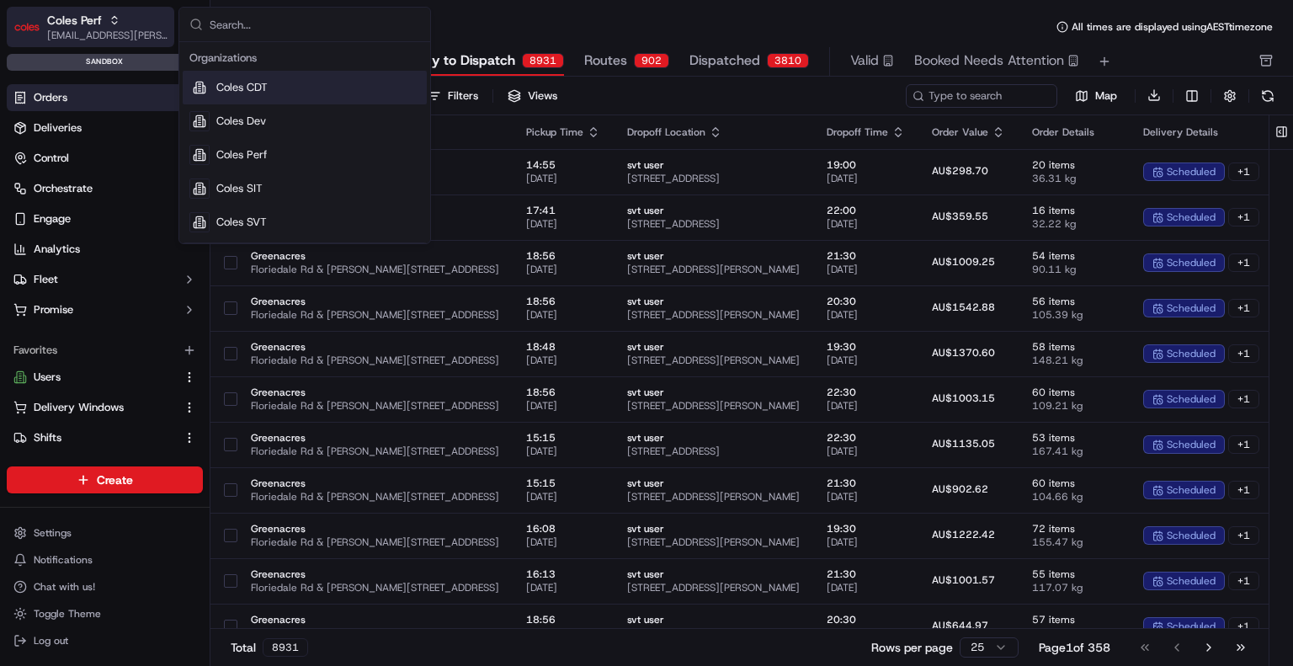
click at [112, 19] on icon "button" at bounding box center [115, 20] width 12 height 12
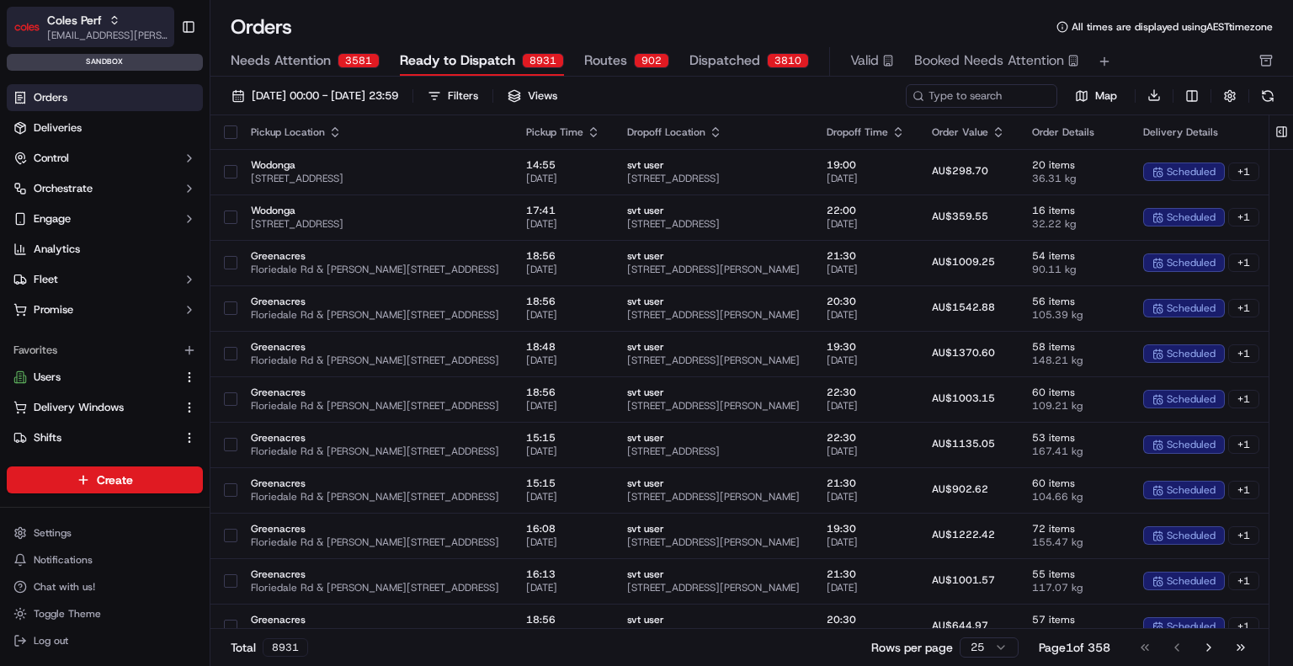
click at [112, 19] on icon "button" at bounding box center [115, 20] width 12 height 12
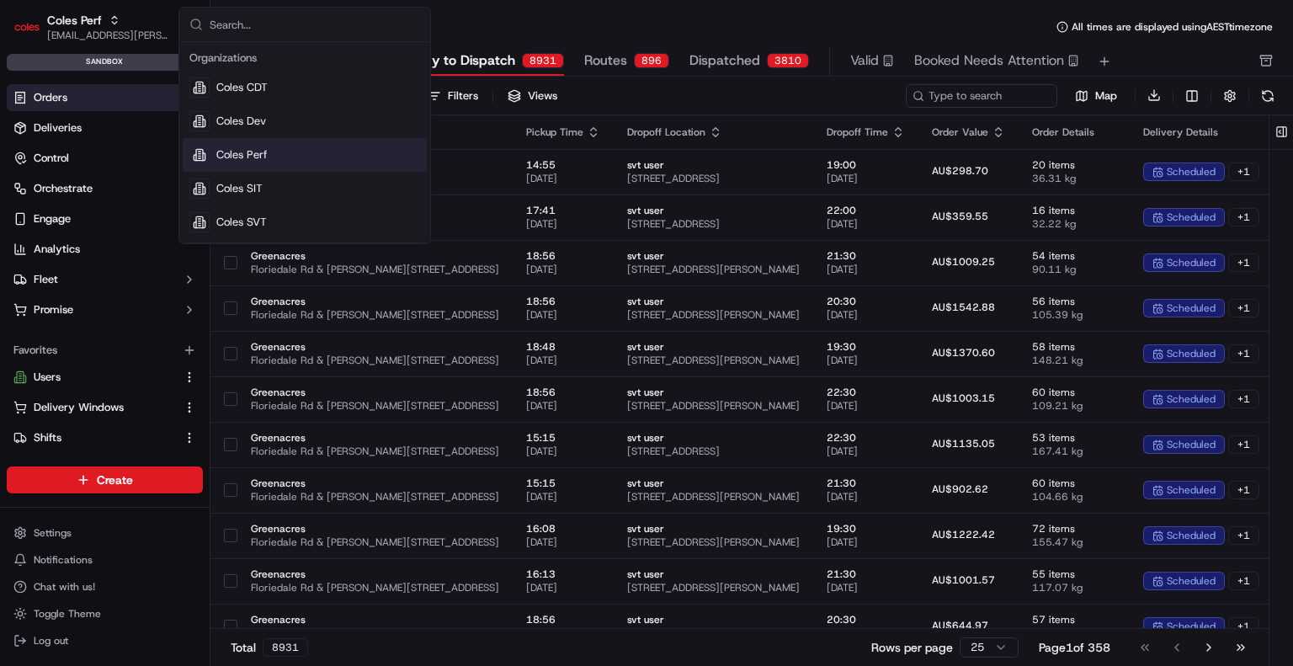
click at [337, 152] on div "Coles Perf" at bounding box center [305, 155] width 244 height 34
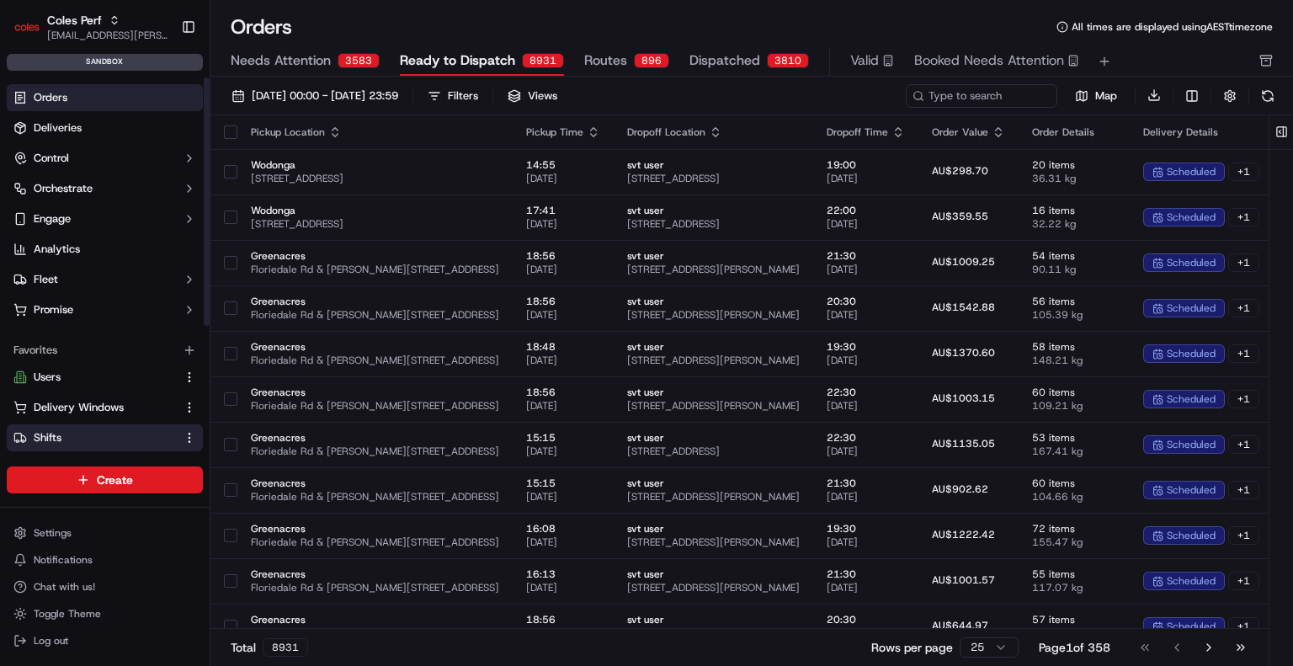
click at [70, 436] on link "Shifts" at bounding box center [94, 437] width 162 height 15
